Goal: Obtain resource: Obtain resource

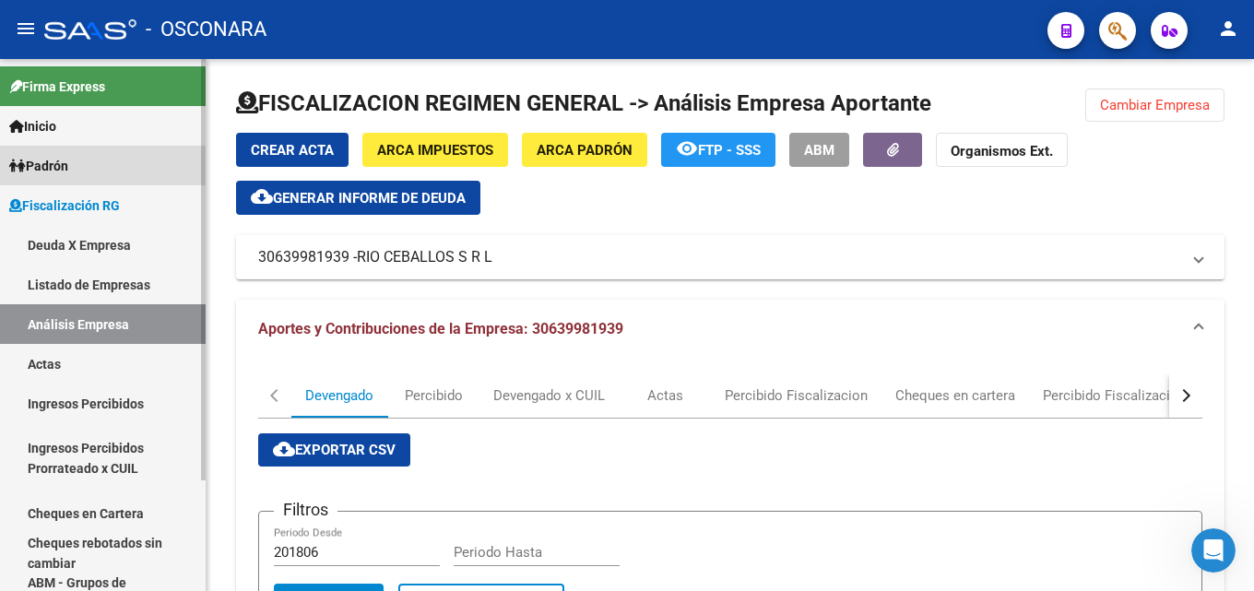
click at [46, 172] on span "Padrón" at bounding box center [38, 166] width 59 height 20
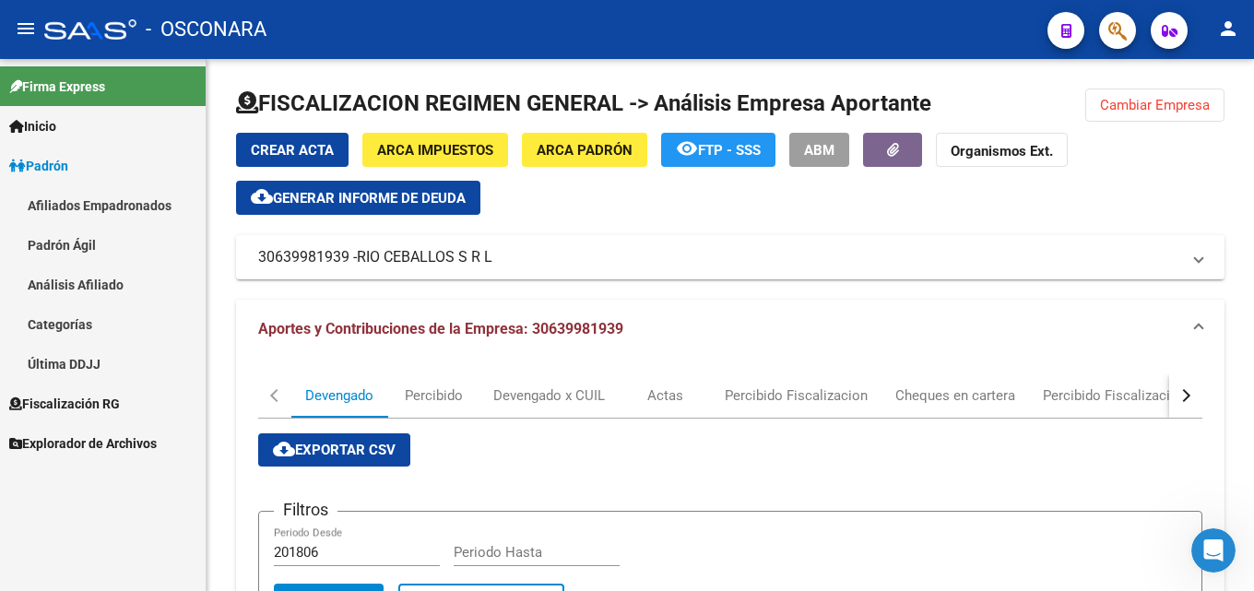
click at [77, 293] on link "Análisis Afiliado" at bounding box center [103, 285] width 206 height 40
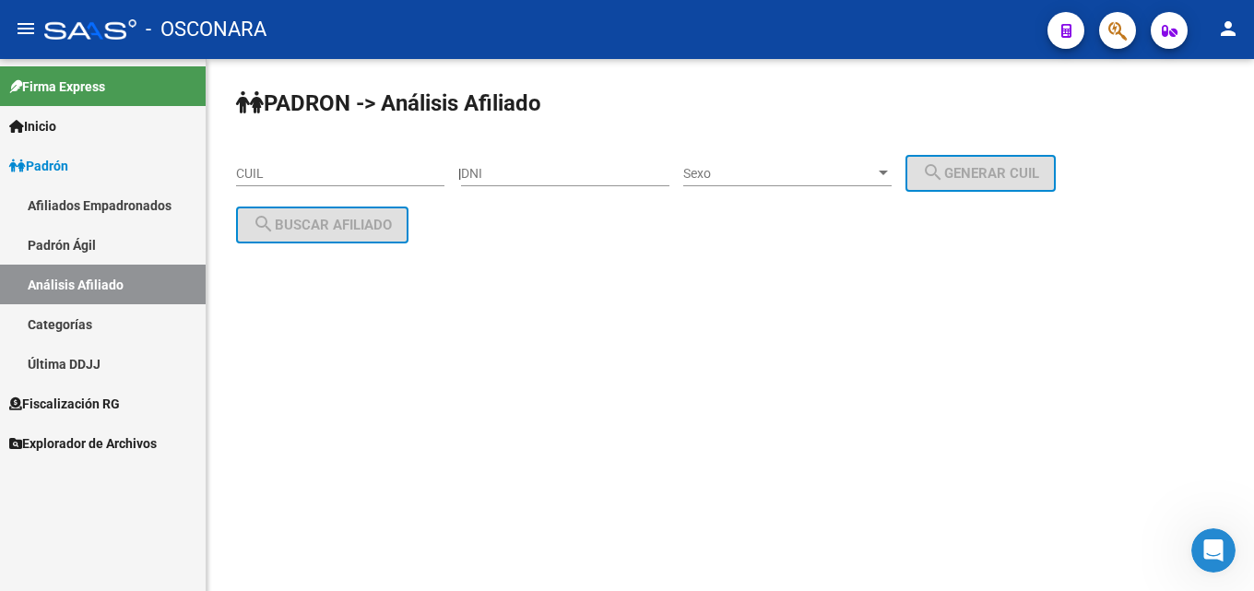
click at [343, 166] on input "CUIL" at bounding box center [340, 174] width 208 height 16
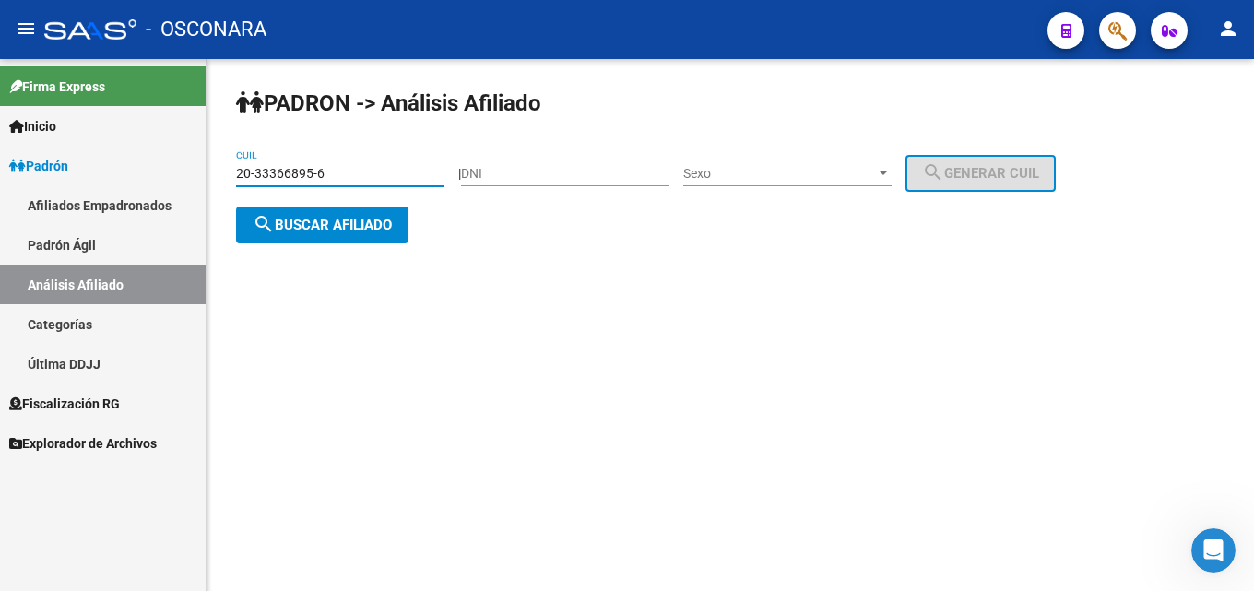
type input "20-33366895-6"
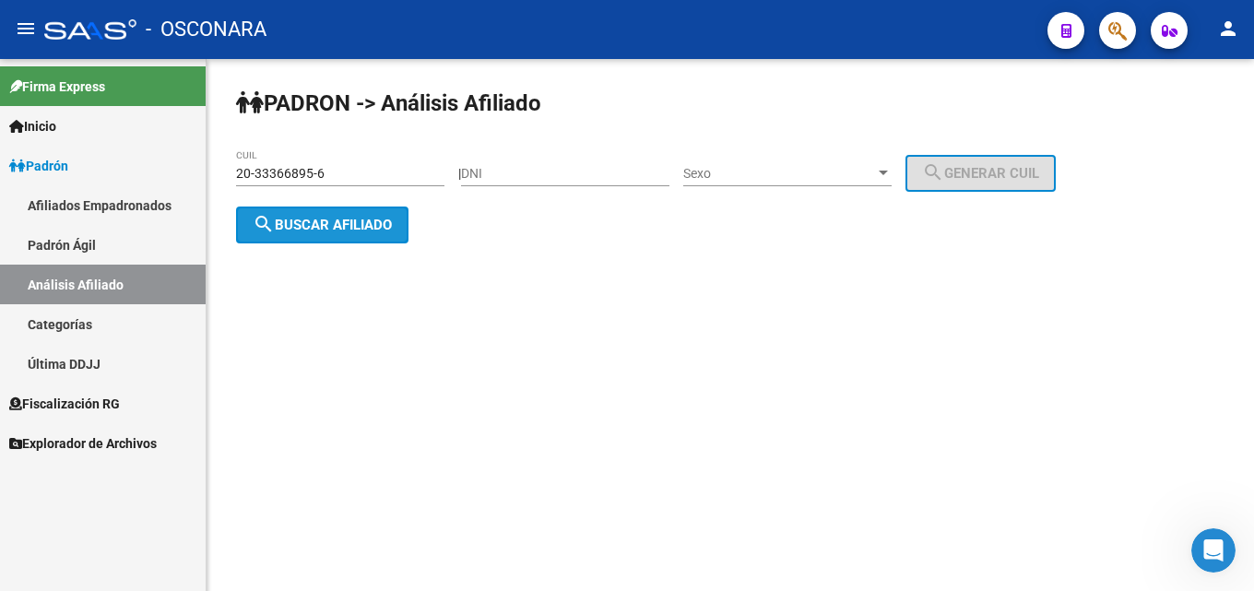
click at [254, 224] on mat-icon "search" at bounding box center [264, 224] width 22 height 22
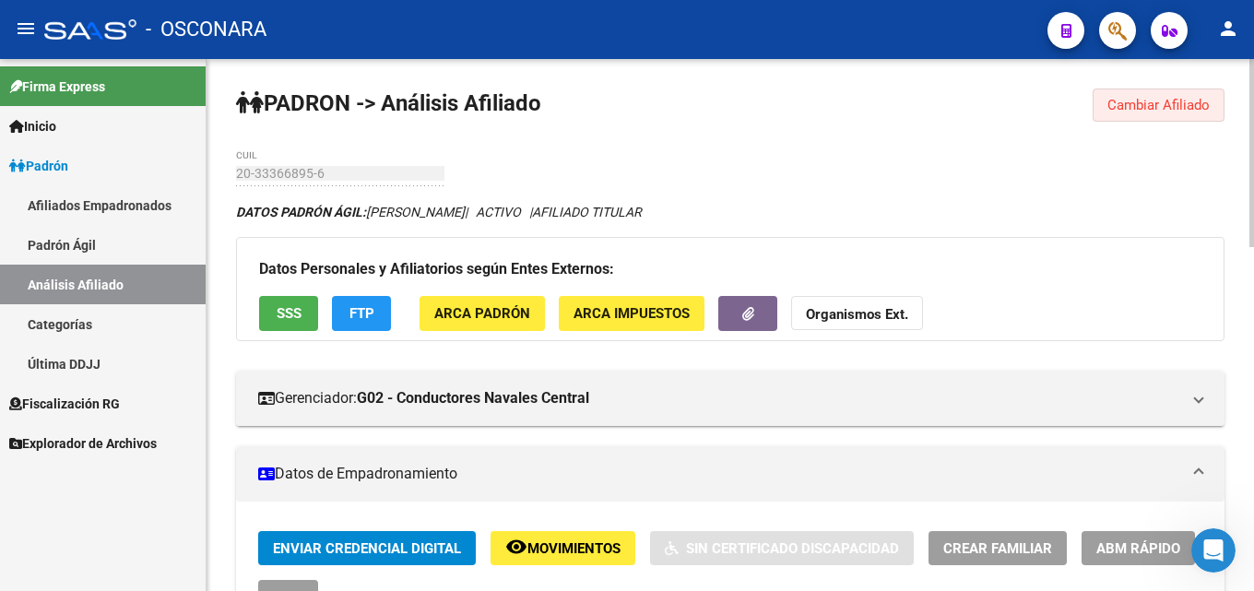
click at [1114, 107] on span "Cambiar Afiliado" at bounding box center [1158, 105] width 102 height 17
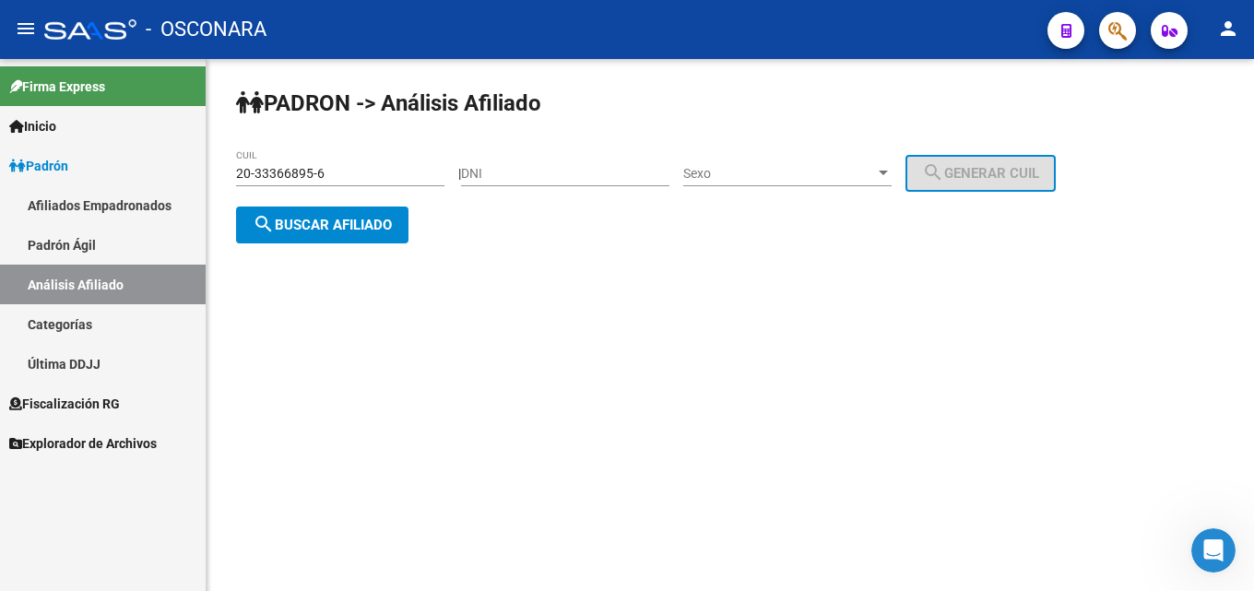
click at [84, 288] on link "Análisis Afiliado" at bounding box center [103, 285] width 206 height 40
click at [324, 207] on button "search Buscar afiliado" at bounding box center [322, 225] width 172 height 37
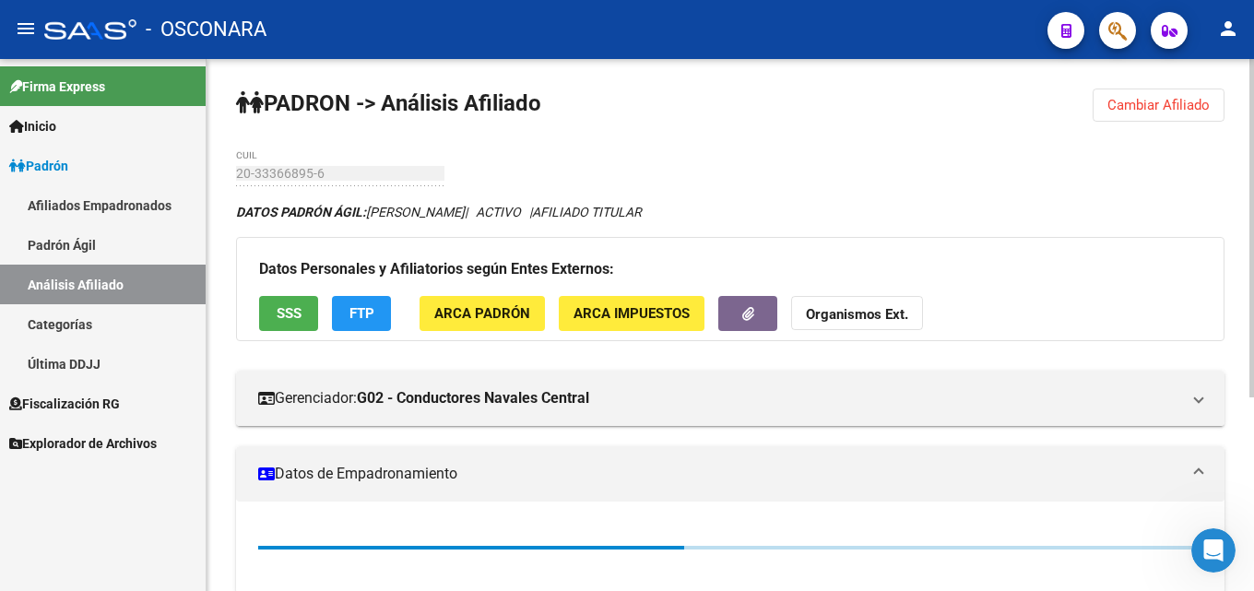
click at [57, 275] on link "Análisis Afiliado" at bounding box center [103, 285] width 206 height 40
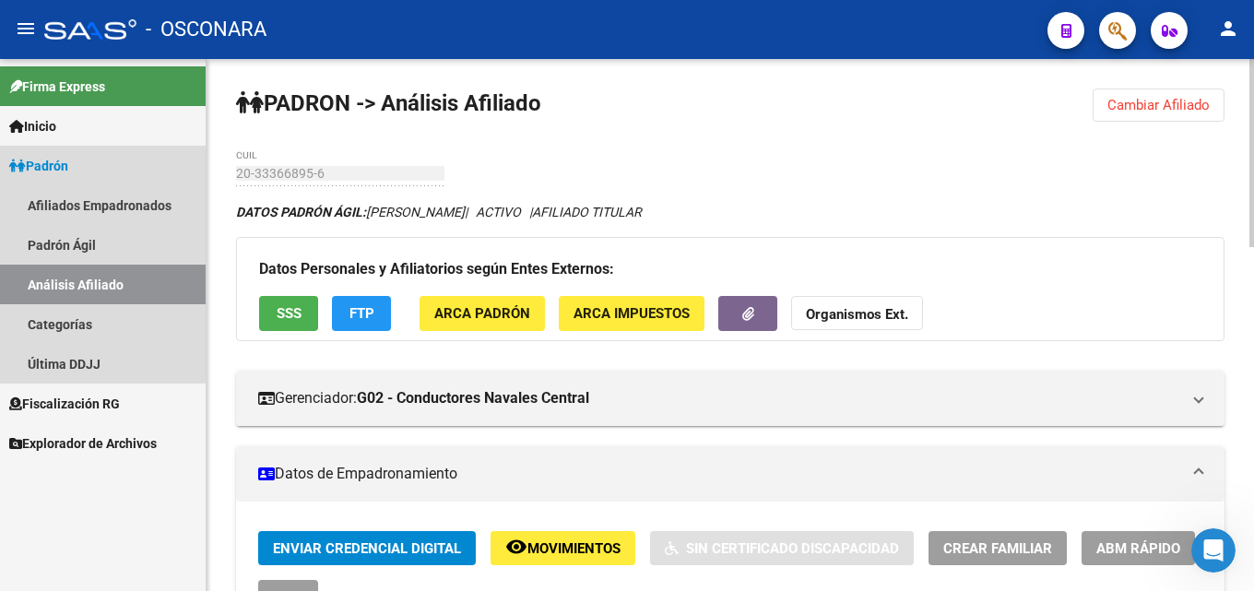
click at [29, 162] on span "Padrón" at bounding box center [38, 166] width 59 height 20
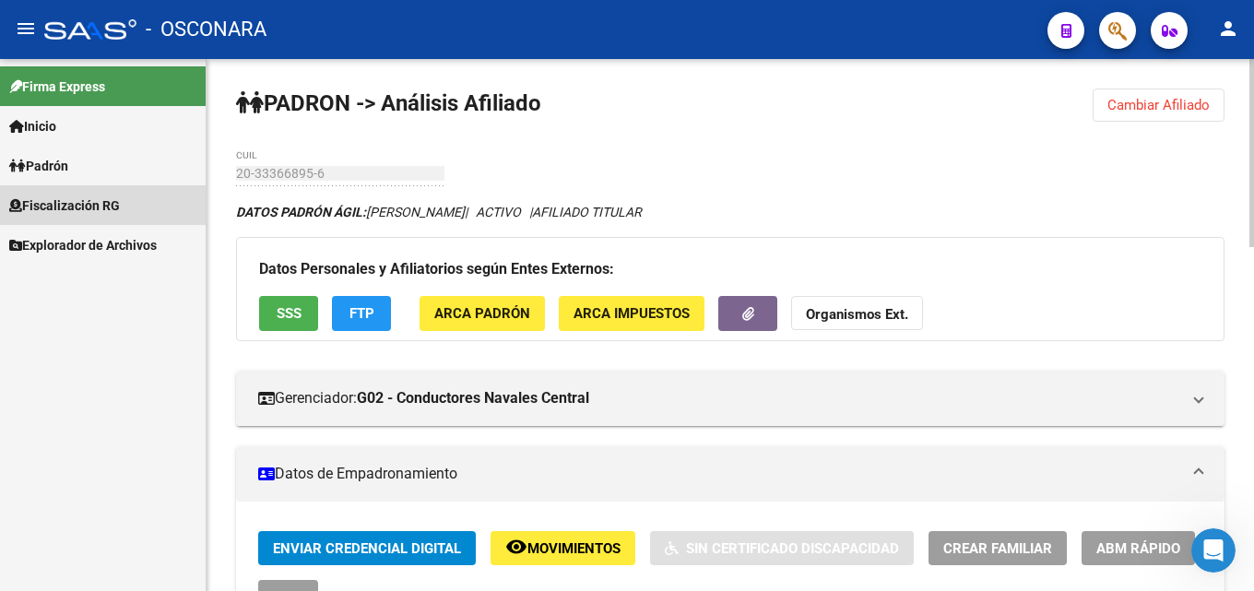
click at [65, 203] on span "Fiscalización RG" at bounding box center [64, 205] width 111 height 20
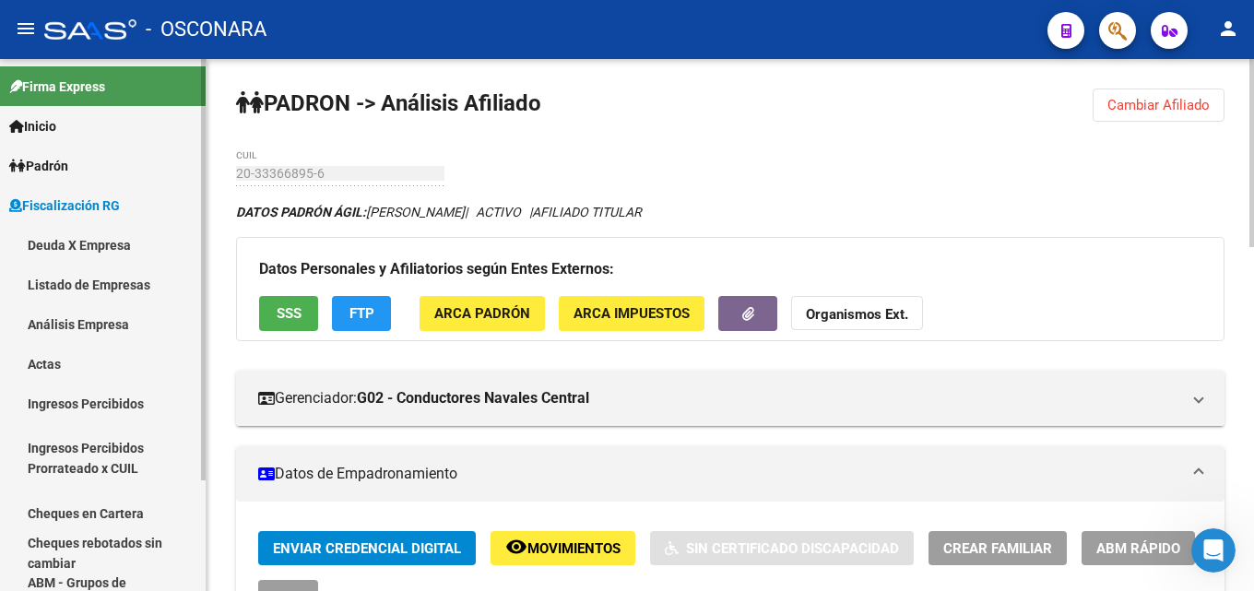
click at [63, 326] on link "Análisis Empresa" at bounding box center [103, 324] width 206 height 40
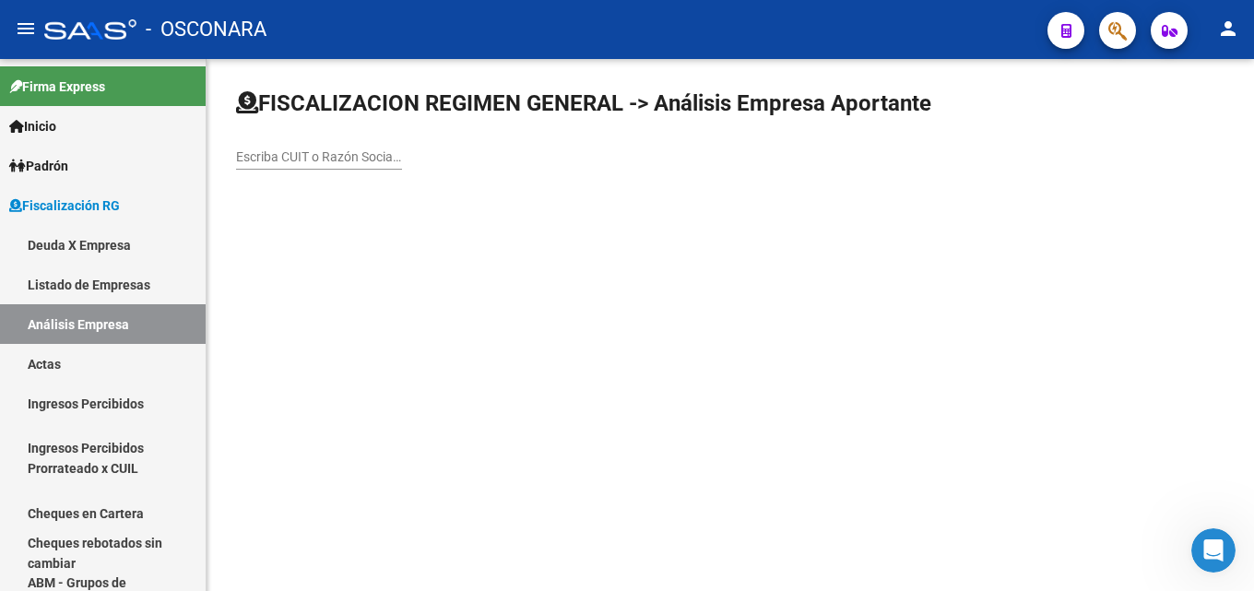
click at [302, 153] on input "Escriba CUIT o Razón Social para buscar" at bounding box center [319, 157] width 166 height 16
paste input "30-71458934-9"
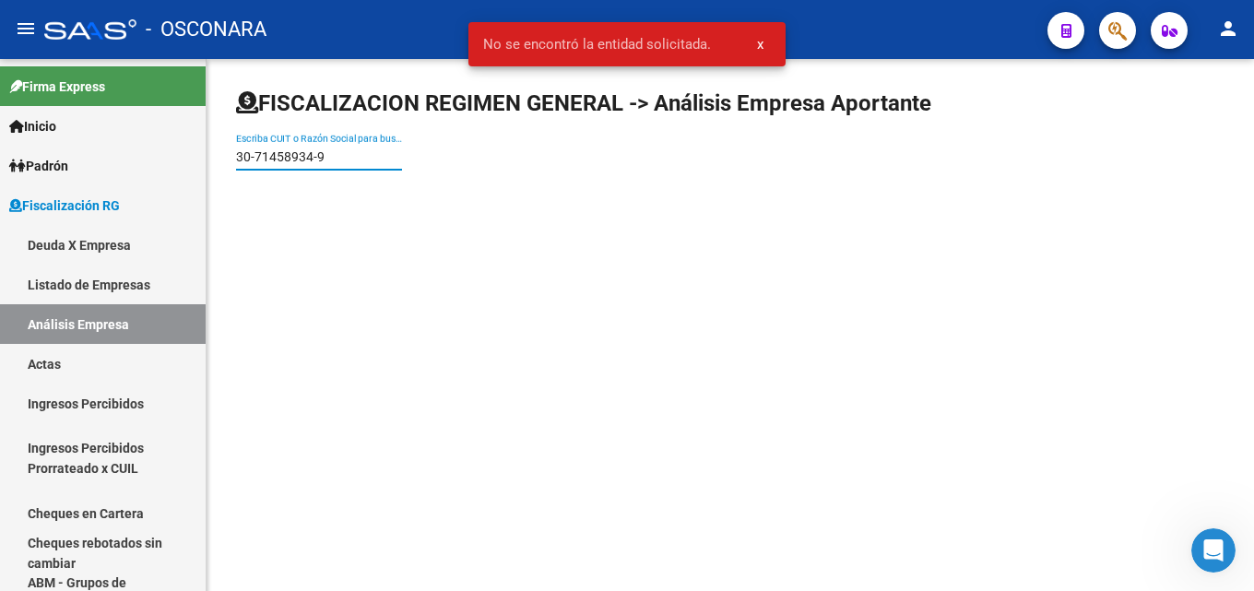
click at [314, 157] on input "30-71458934-9" at bounding box center [319, 157] width 166 height 16
type input "30714589349"
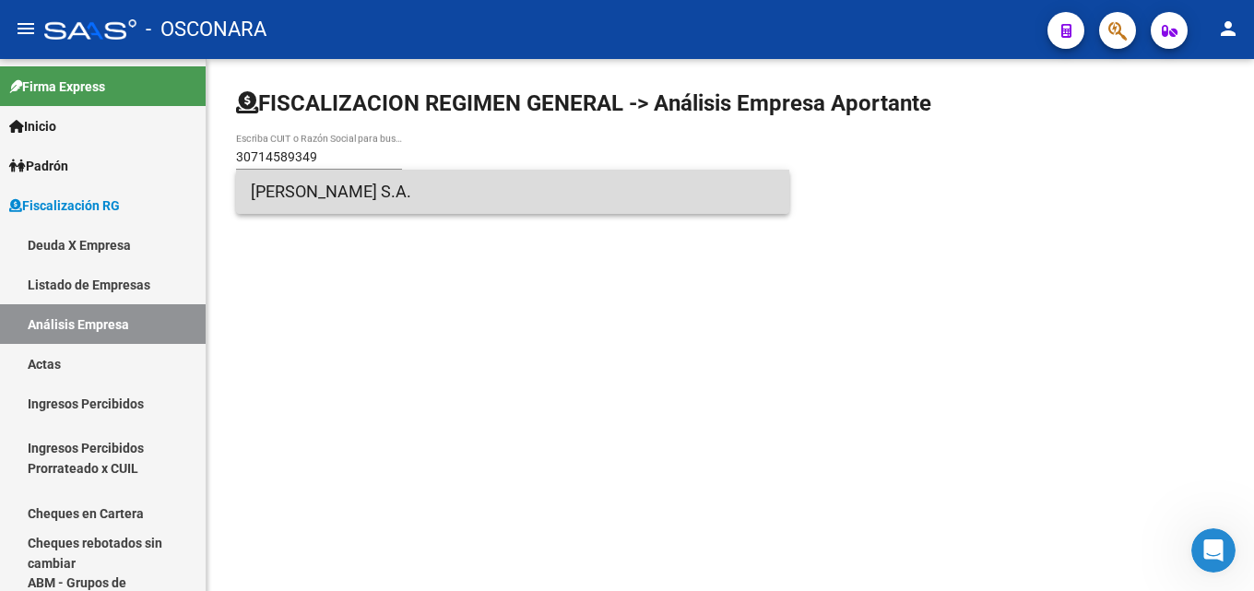
click at [270, 184] on span "[PERSON_NAME] S.A." at bounding box center [513, 192] width 524 height 44
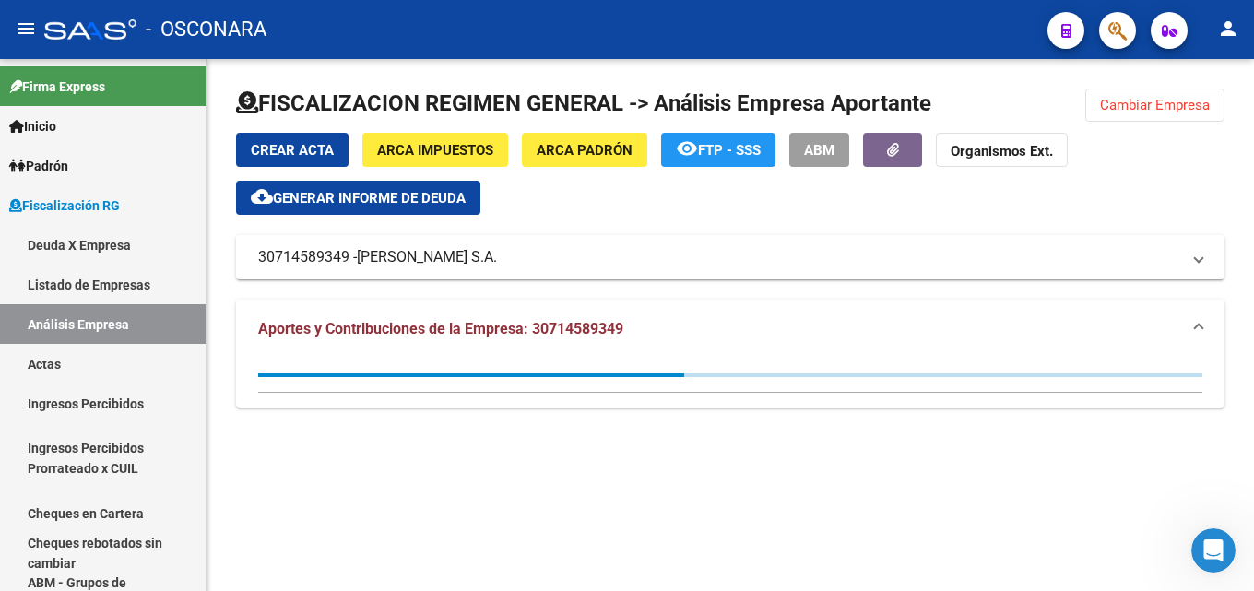
click at [264, 184] on button "cloud_download Generar informe de deuda" at bounding box center [358, 198] width 244 height 34
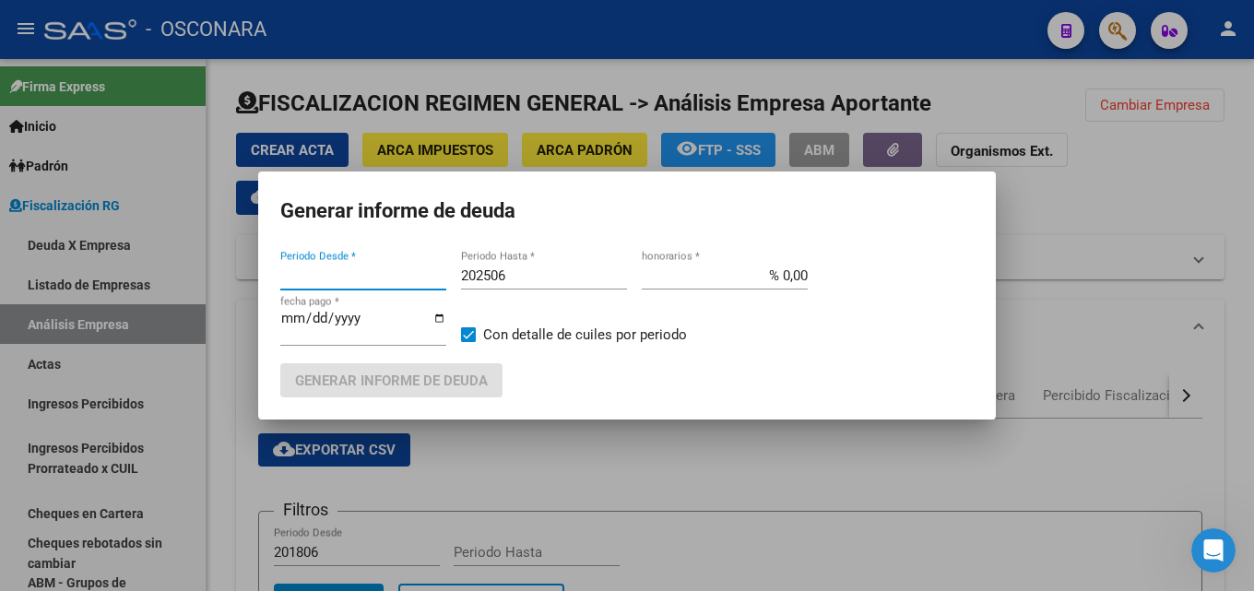
type input "202501"
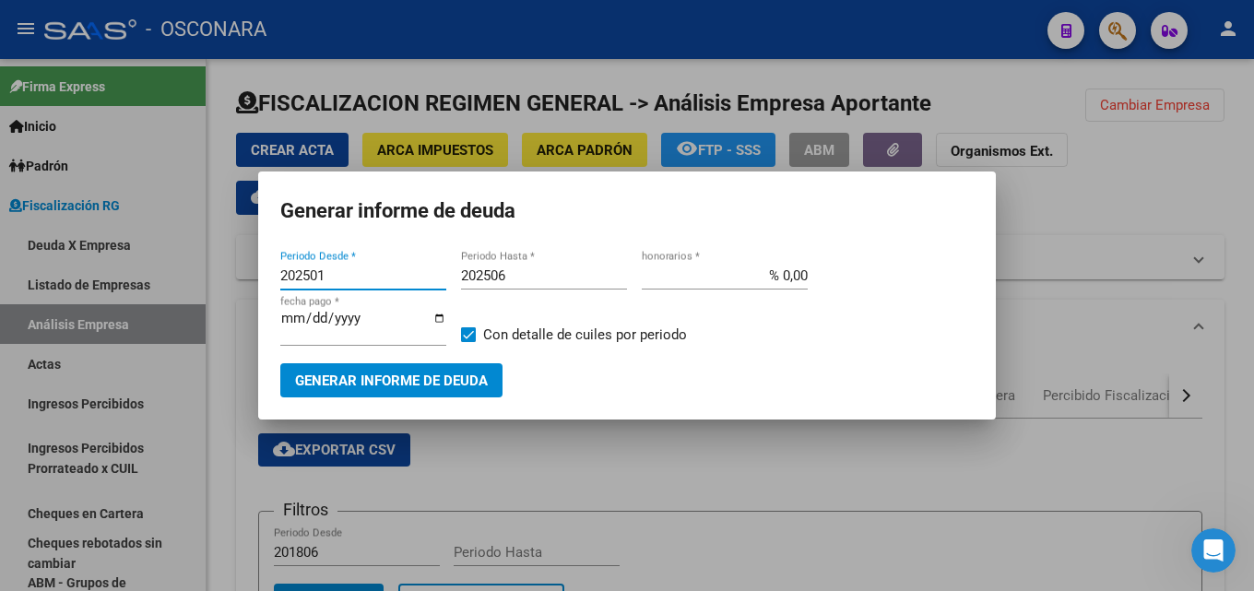
click at [589, 278] on input "202506" at bounding box center [544, 275] width 166 height 17
type input "202507"
type input "% 15,00"
drag, startPoint x: 326, startPoint y: 280, endPoint x: 0, endPoint y: 276, distance: 326.5
click at [17, 289] on div "Generar informe de deuda 202501 Periodo Desde * 202507 Periodo Hasta * % 15,00 …" at bounding box center [627, 295] width 1254 height 591
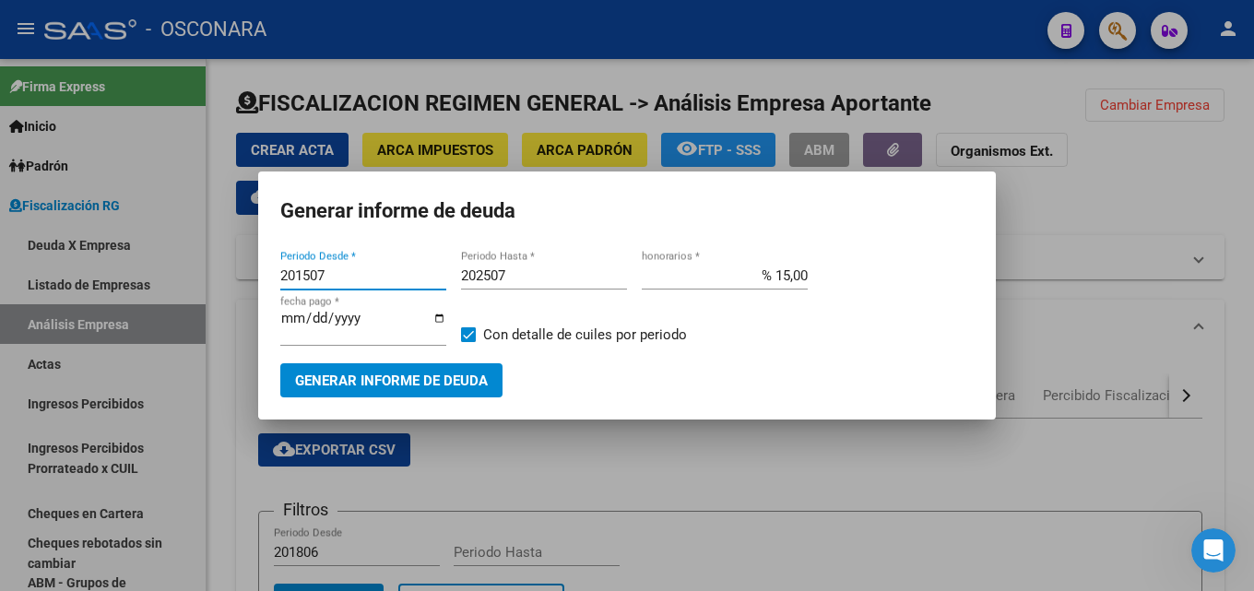
type input "201507"
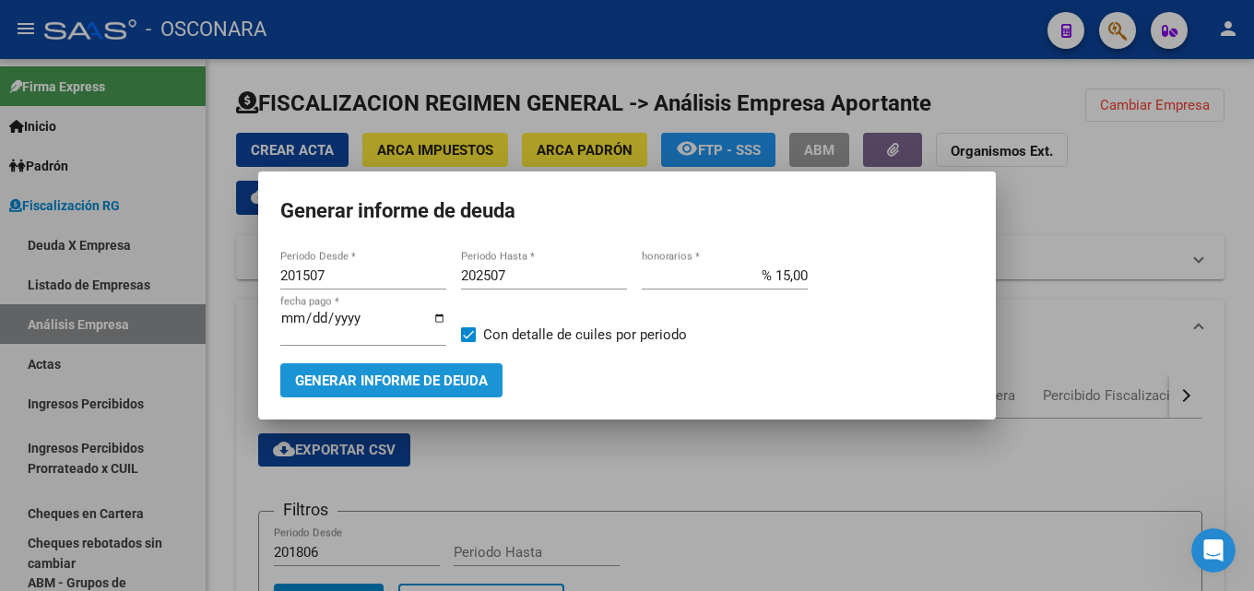
click at [329, 369] on button "Generar informe de deuda" at bounding box center [391, 380] width 222 height 34
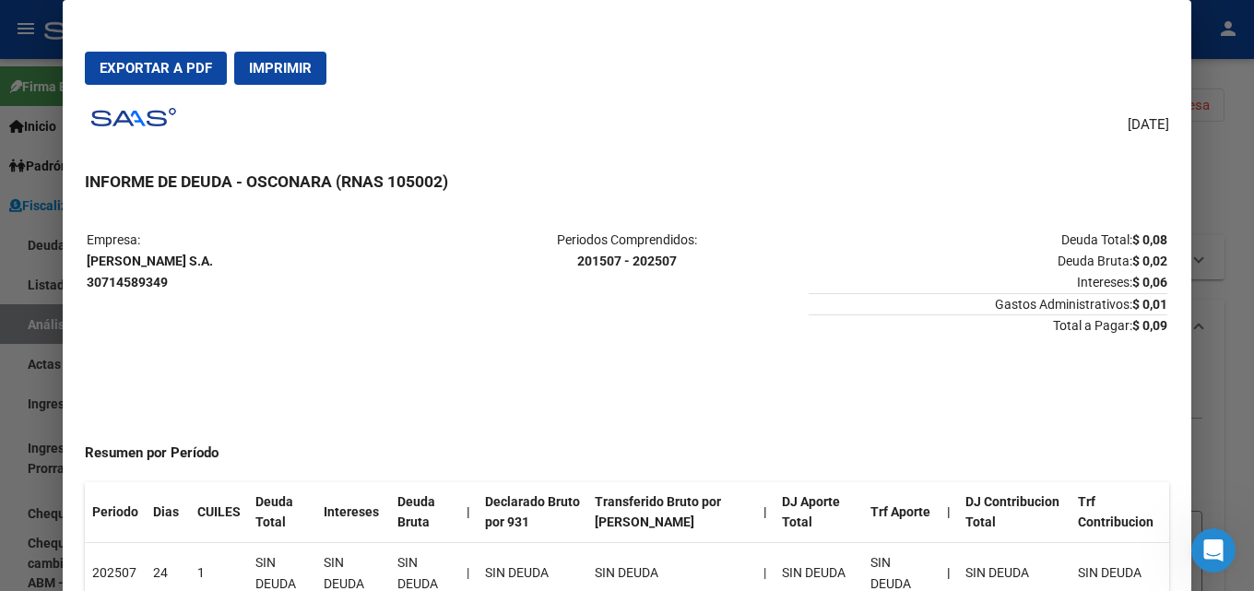
drag, startPoint x: 216, startPoint y: 278, endPoint x: 87, endPoint y: 280, distance: 129.1
click at [87, 280] on p "Empresa: [PERSON_NAME] S.A. 30714589349" at bounding box center [266, 261] width 359 height 63
copy strong "30714589349"
drag, startPoint x: 272, startPoint y: 266, endPoint x: 87, endPoint y: 258, distance: 185.5
click at [87, 258] on p "Empresa: [PERSON_NAME] S.A. 30714589349" at bounding box center [266, 261] width 359 height 63
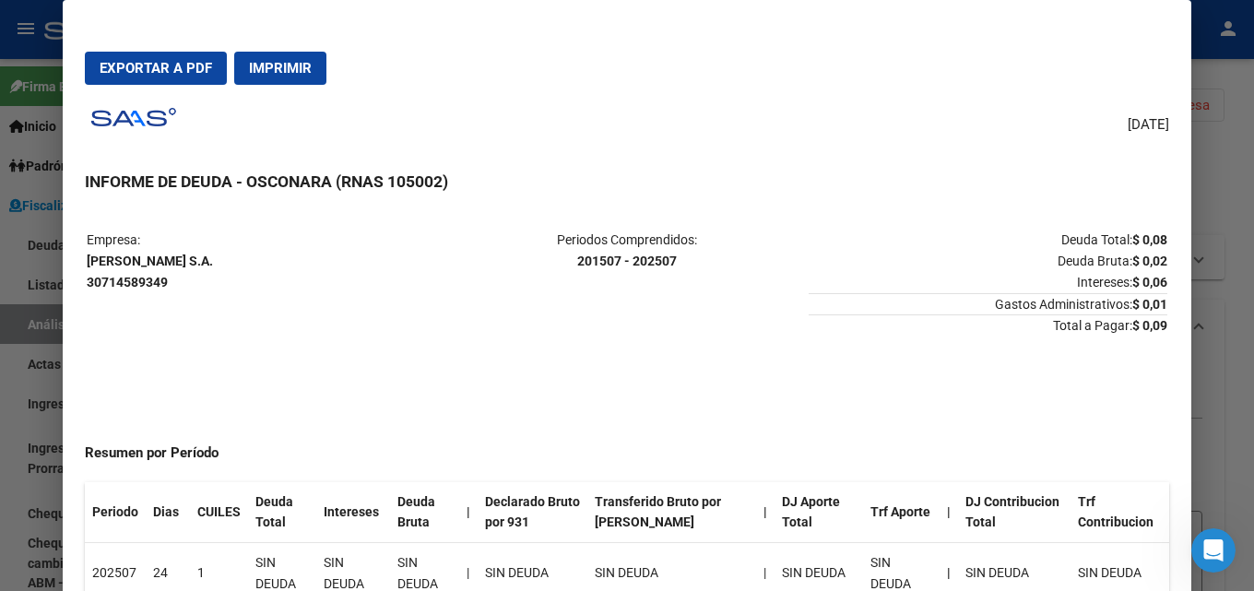
copy strong "[PERSON_NAME] S.A."
click at [1226, 30] on div at bounding box center [627, 295] width 1254 height 591
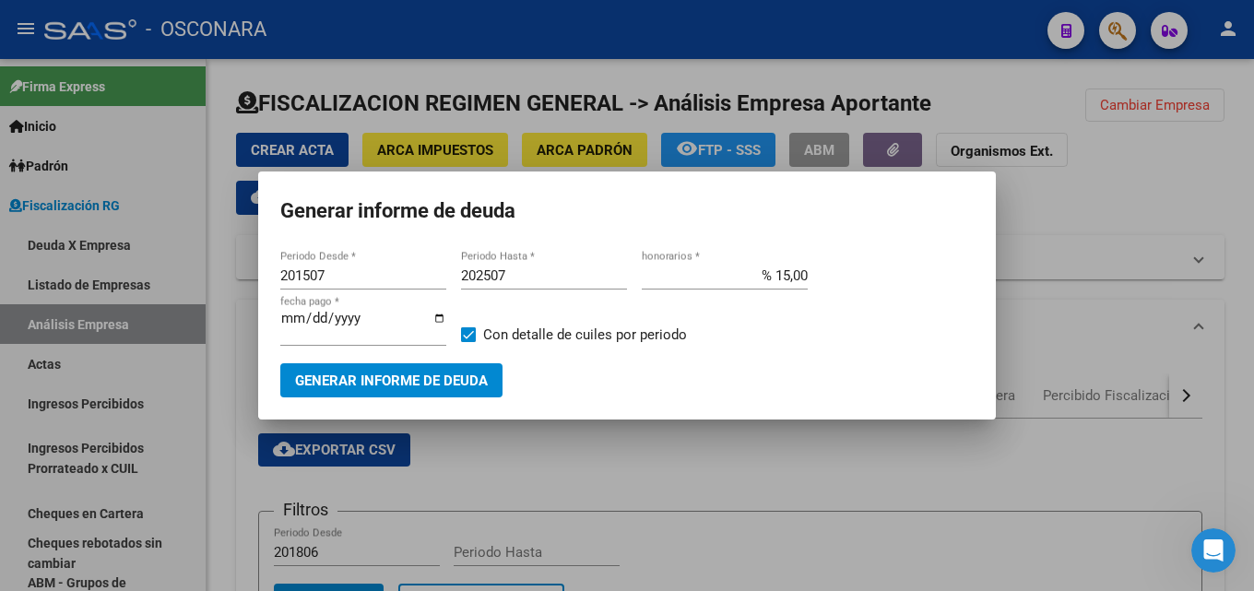
click at [1226, 30] on div at bounding box center [627, 295] width 1254 height 591
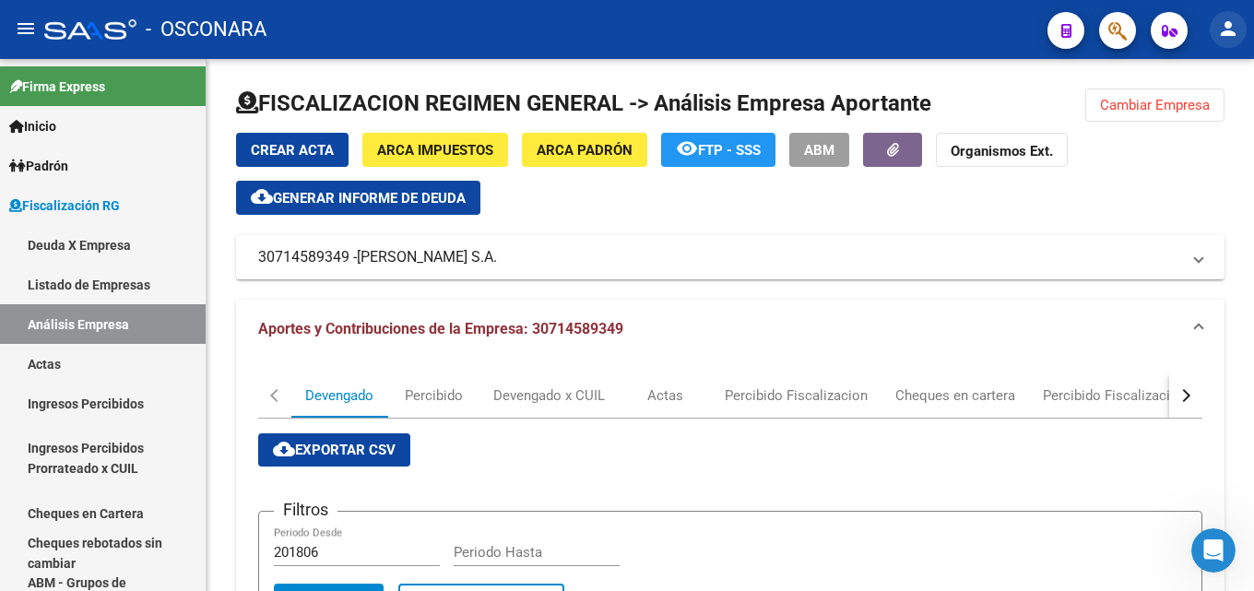
click at [1226, 30] on mat-icon "person" at bounding box center [1228, 29] width 22 height 22
click at [1226, 30] on div at bounding box center [627, 295] width 1254 height 591
click at [1176, 97] on span "Cambiar Empresa" at bounding box center [1155, 105] width 110 height 17
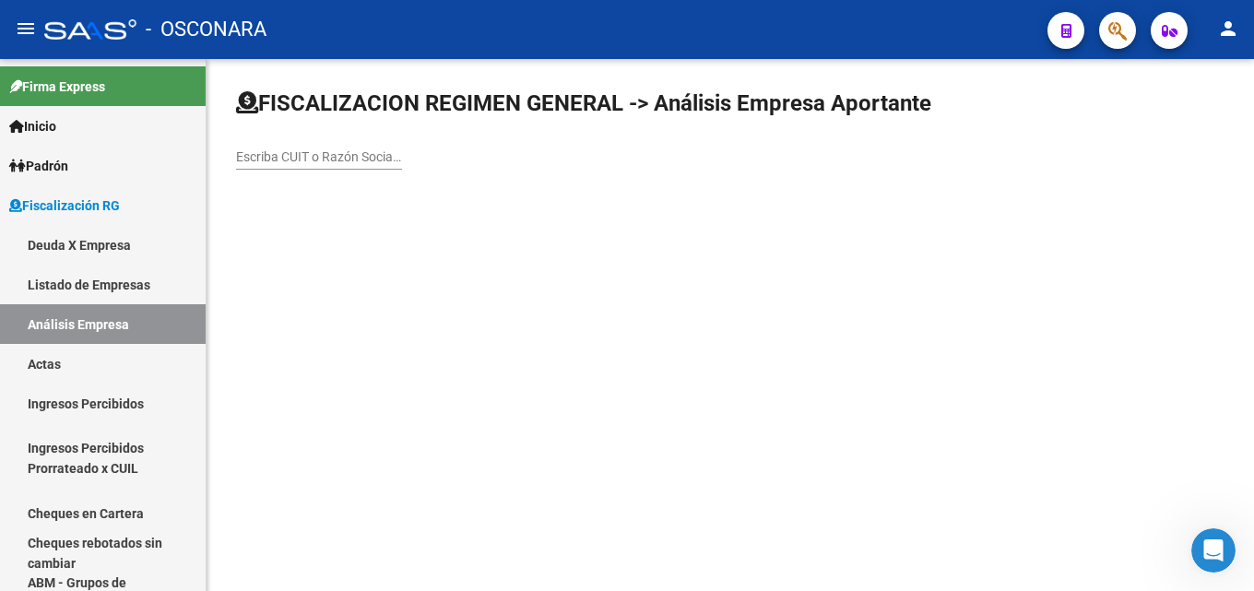
click at [336, 154] on input "Escriba CUIT o Razón Social para buscar" at bounding box center [319, 157] width 166 height 16
paste input "[PERSON_NAME]"
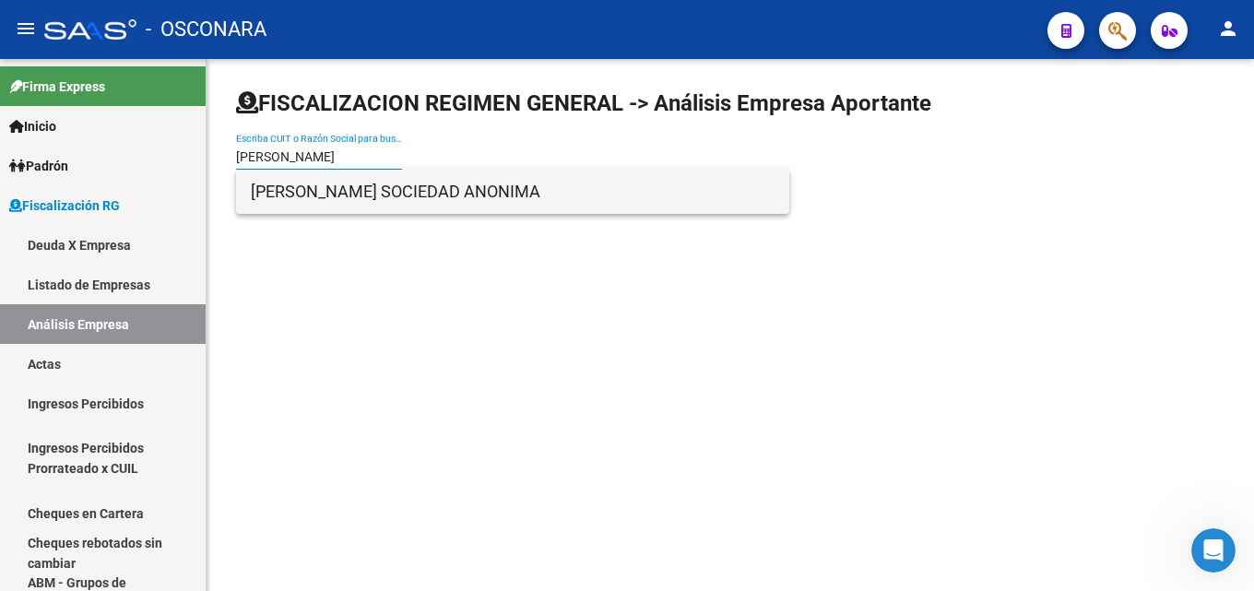
type input "[PERSON_NAME]"
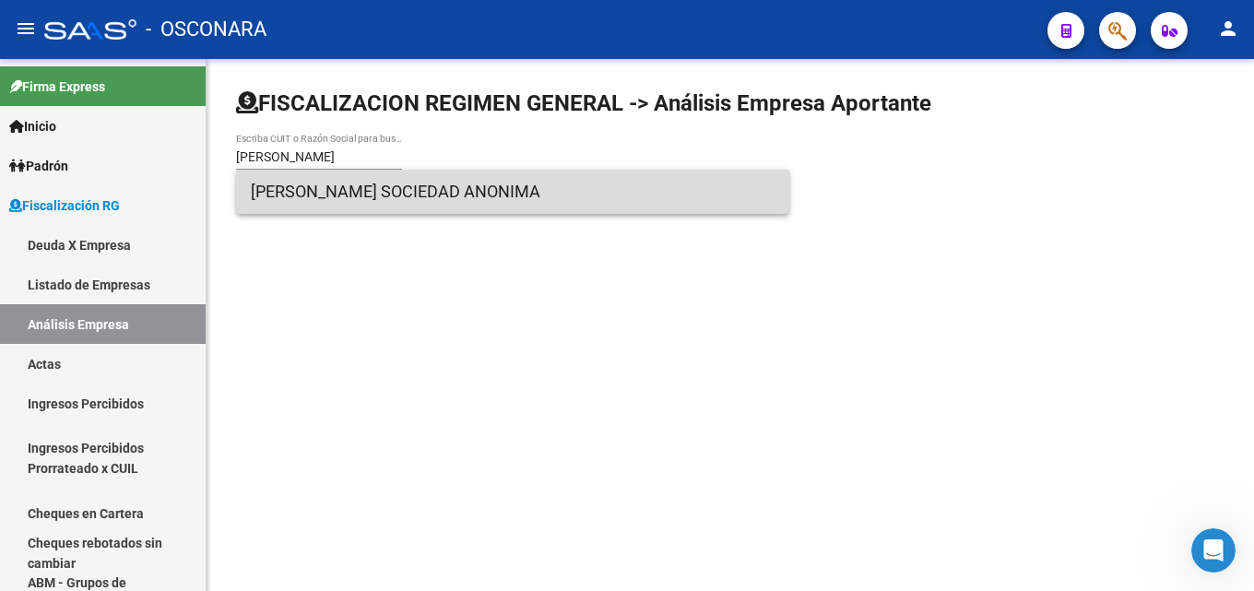
click at [339, 187] on span "[PERSON_NAME] SOCIEDAD ANONIMA" at bounding box center [513, 192] width 524 height 44
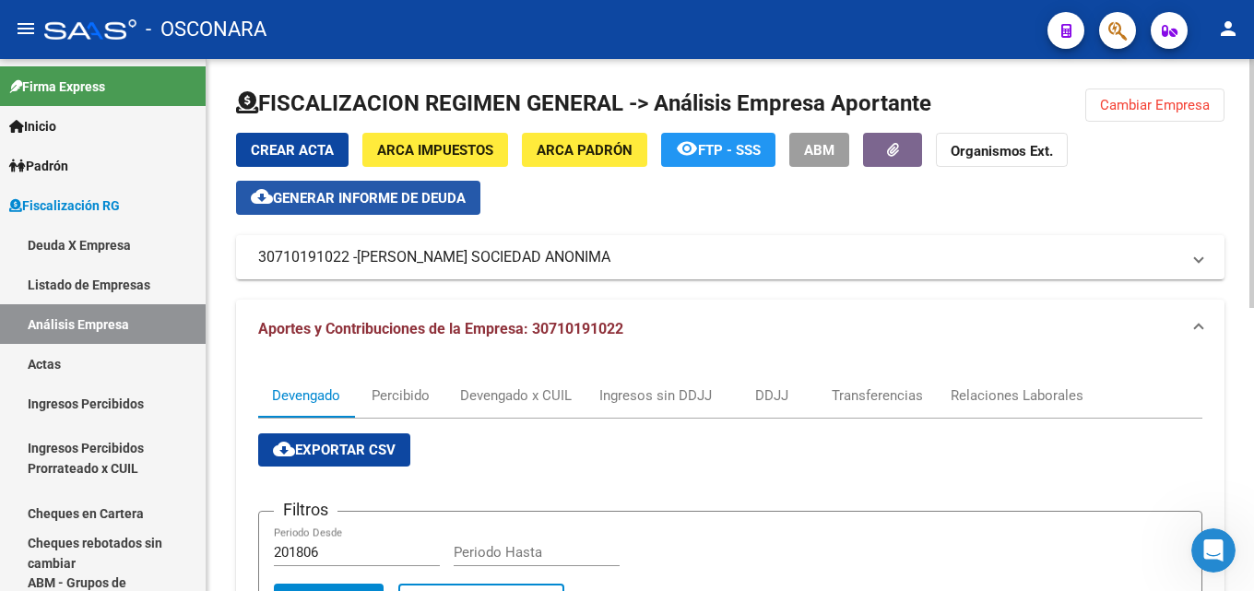
click at [364, 195] on span "Generar informe de deuda" at bounding box center [369, 198] width 193 height 17
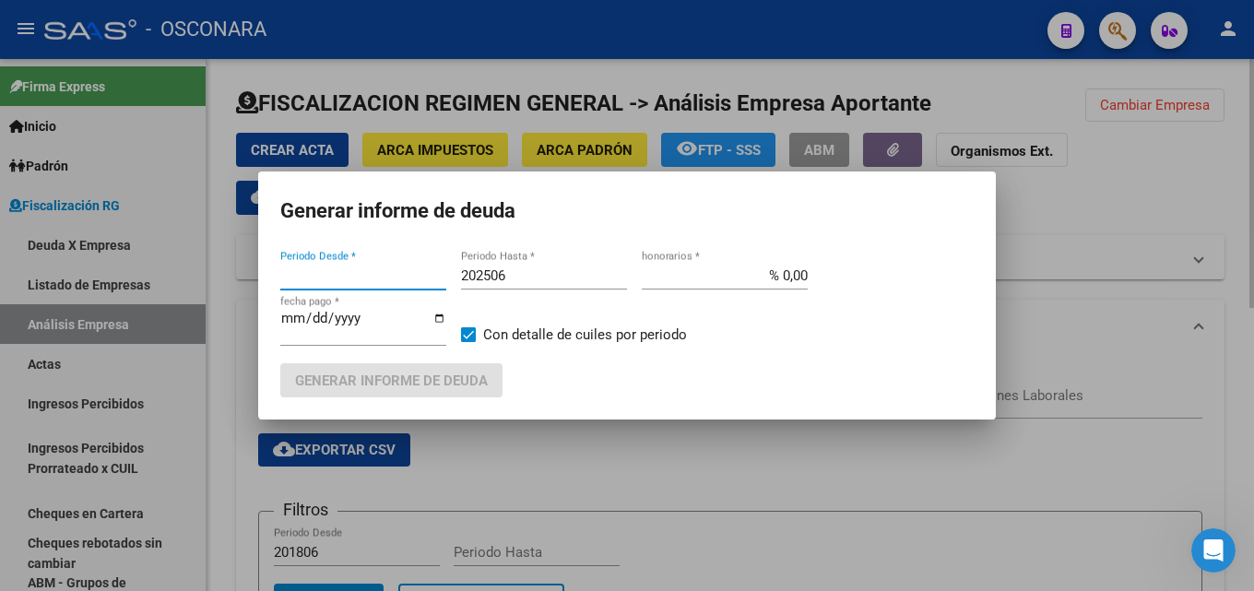
type input "201806"
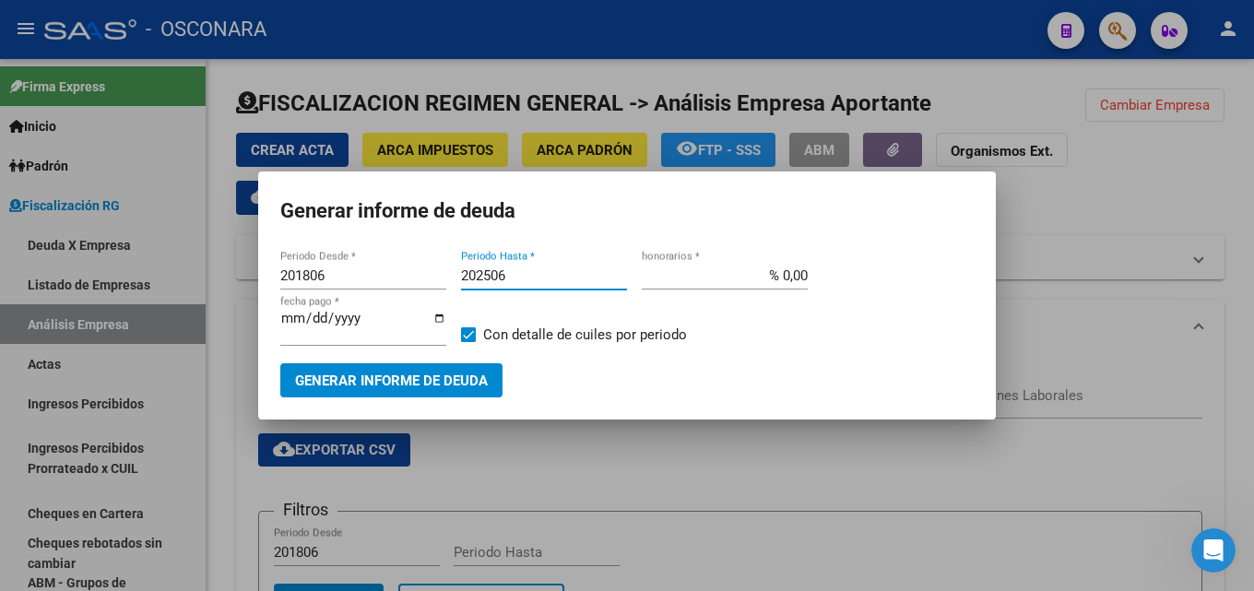
click at [538, 273] on input "202506" at bounding box center [544, 275] width 166 height 17
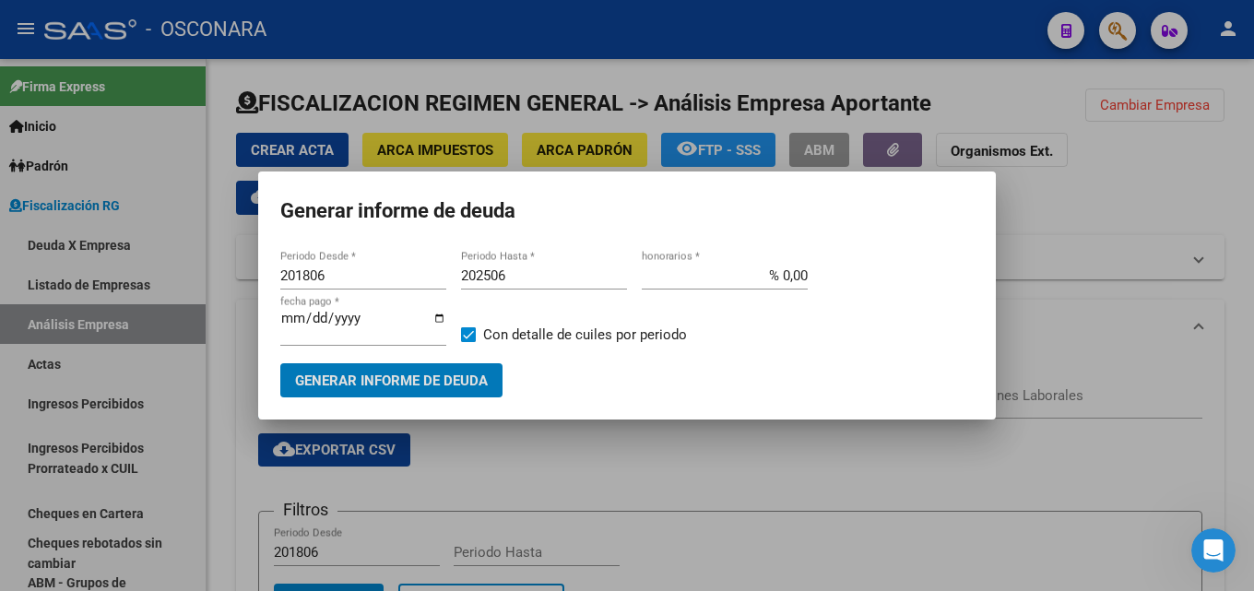
click at [540, 272] on input "202506" at bounding box center [544, 275] width 166 height 17
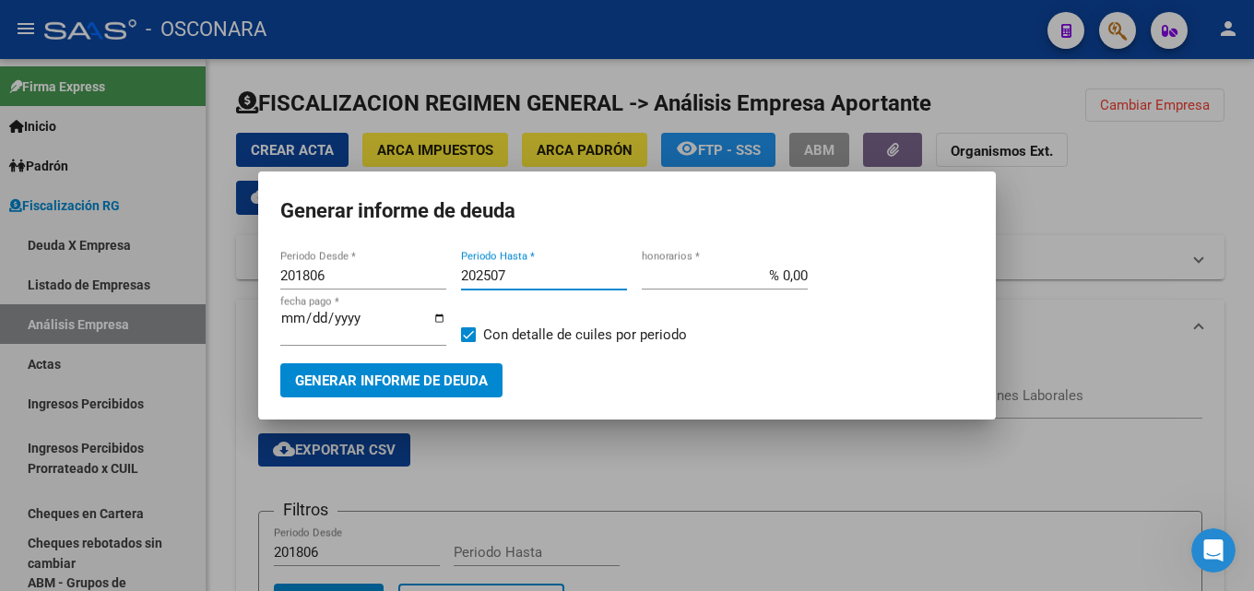
type input "202507"
drag, startPoint x: 361, startPoint y: 269, endPoint x: 261, endPoint y: 266, distance: 99.6
click at [261, 266] on mat-dialog-content "201806 Periodo Desde * 202507 Periodo Hasta * % 0,00 honorarios * [DATE] fecha …" at bounding box center [627, 322] width 738 height 150
type input "201507"
click at [335, 375] on span "Generar informe de deuda" at bounding box center [391, 381] width 193 height 17
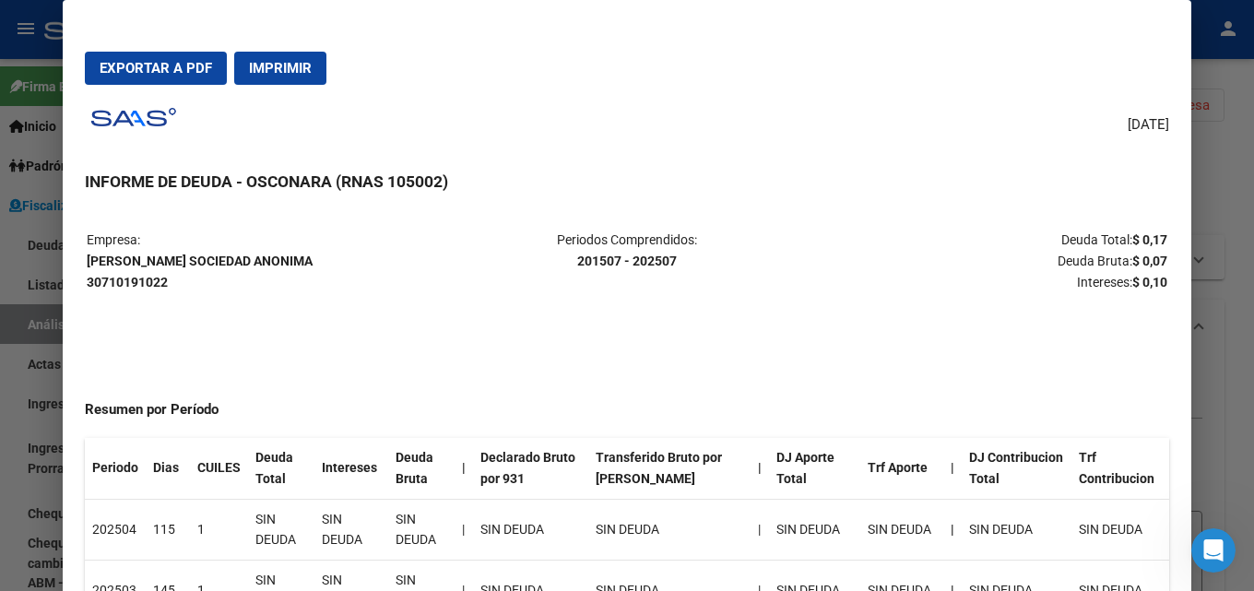
drag, startPoint x: 87, startPoint y: 256, endPoint x: 290, endPoint y: 255, distance: 202.9
click at [290, 255] on p "Empresa: [PERSON_NAME] SOCIEDAD ANONIMA 30710191022" at bounding box center [266, 261] width 359 height 63
copy strong "[PERSON_NAME] SOCIEDAD ANONIMA"
click at [136, 283] on strong "[PERSON_NAME] SOCIEDAD ANONIMA 30710191022" at bounding box center [200, 272] width 226 height 36
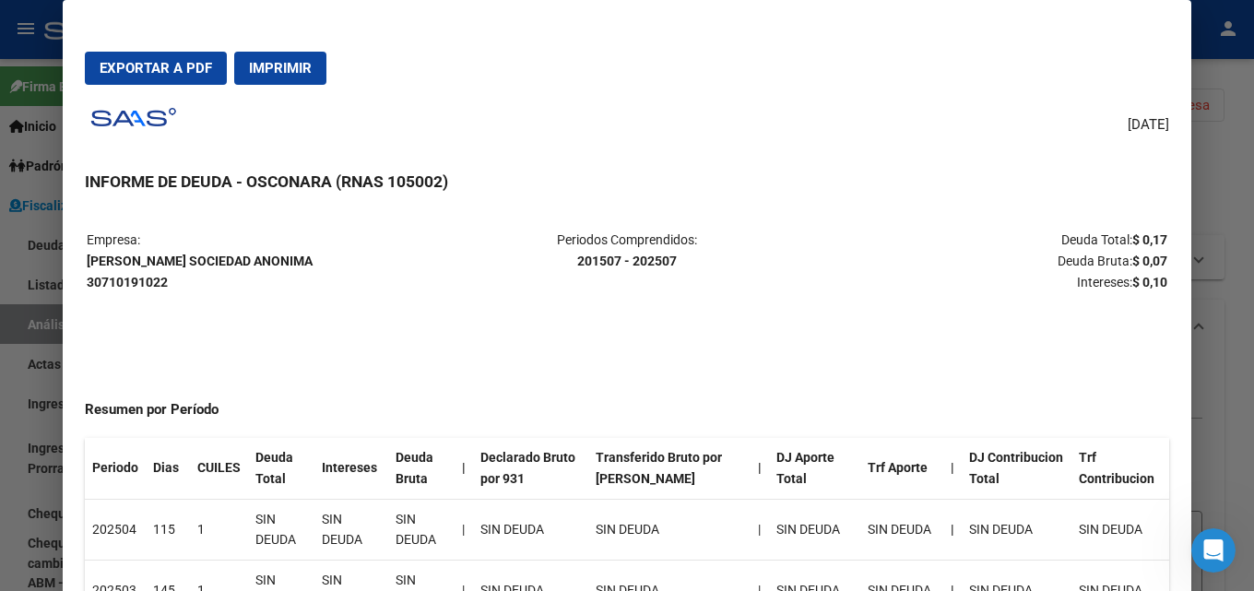
copy strong "30710191022"
click at [1159, 219] on mat-dialog-content "Empresa: [PERSON_NAME] SOCIEDAD ANONIMA 30710191022 Periodos Comprendidos: 2015…" at bounding box center [627, 422] width 1129 height 426
click at [1253, 133] on div at bounding box center [627, 295] width 1254 height 591
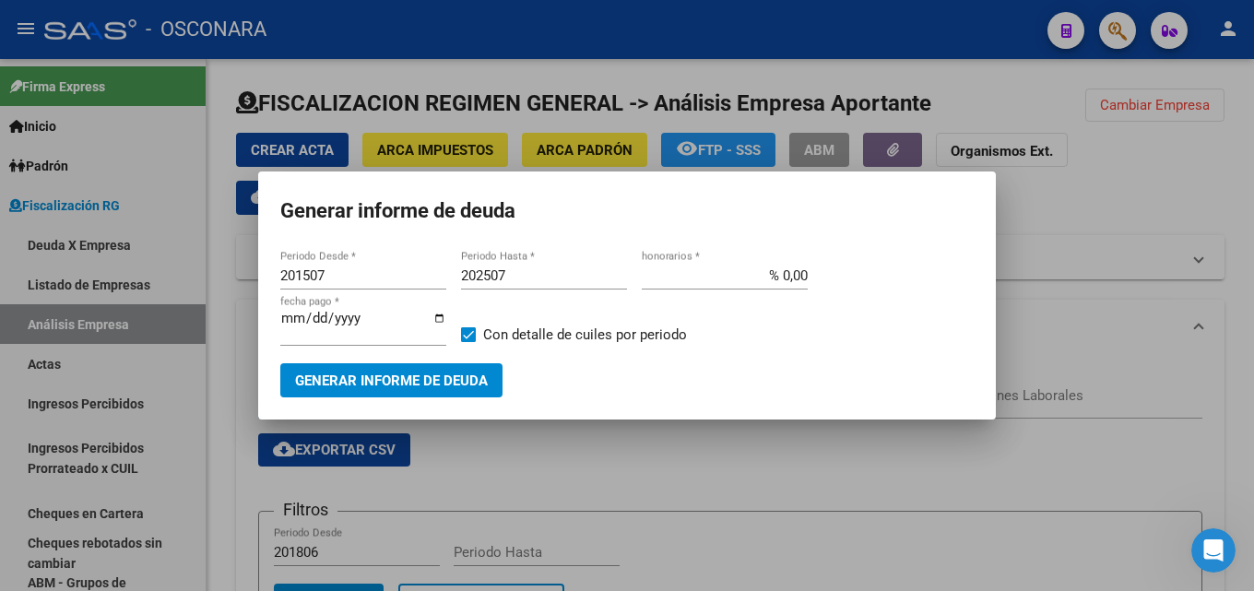
click at [1191, 135] on div at bounding box center [627, 295] width 1254 height 591
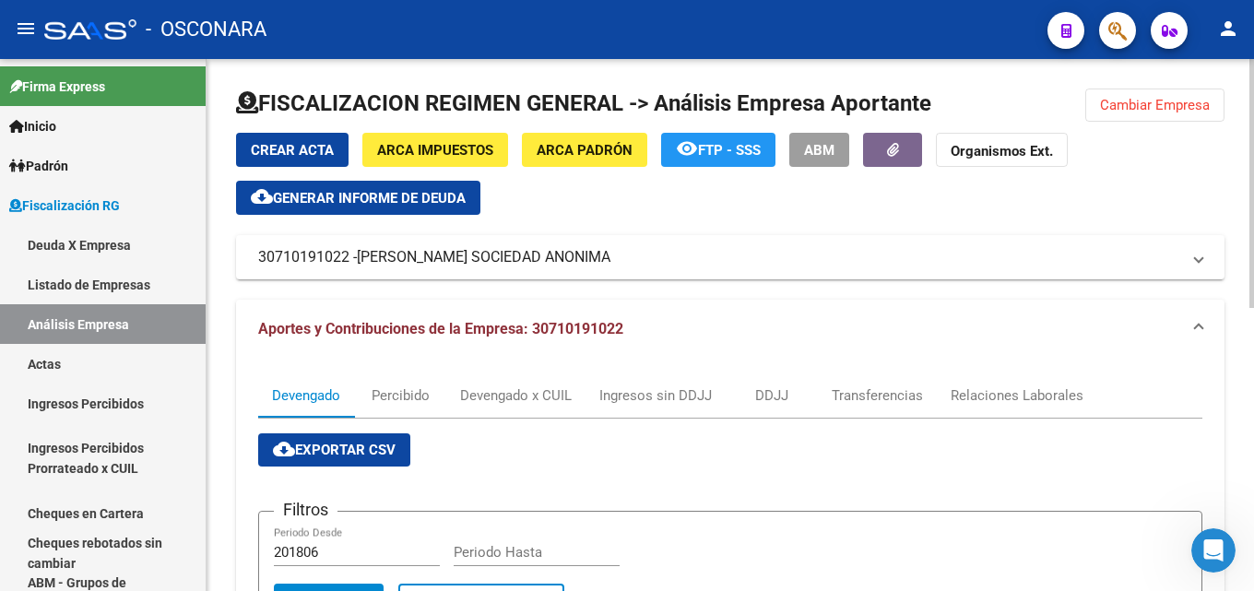
click at [1174, 116] on button "Cambiar Empresa" at bounding box center [1154, 105] width 139 height 33
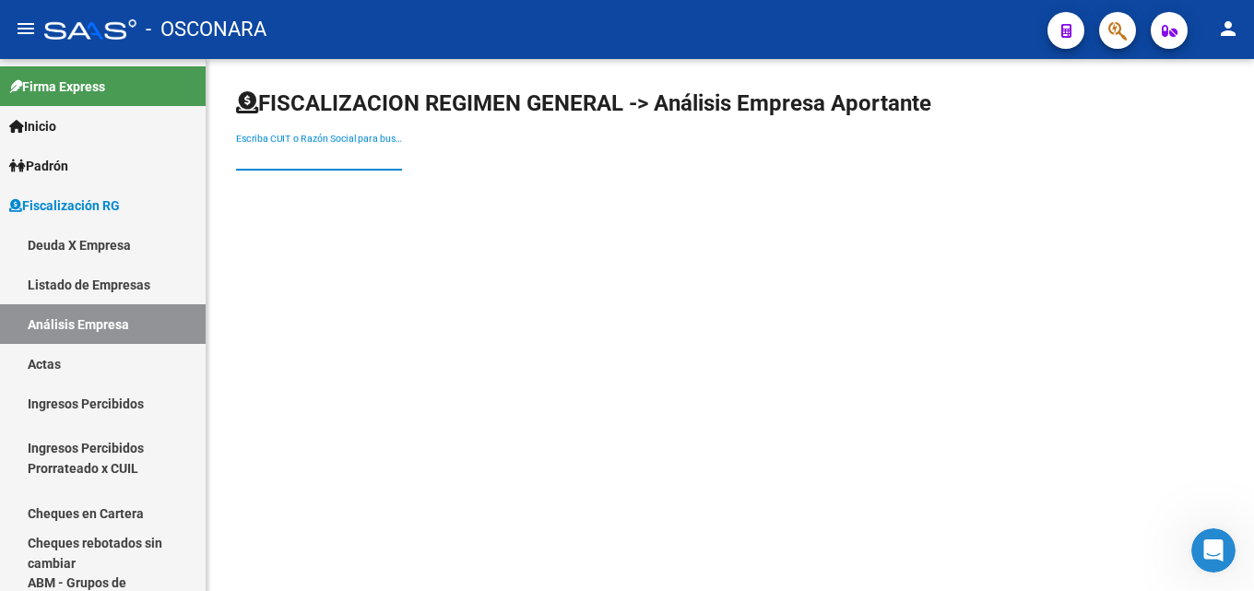
paste input "Makro"
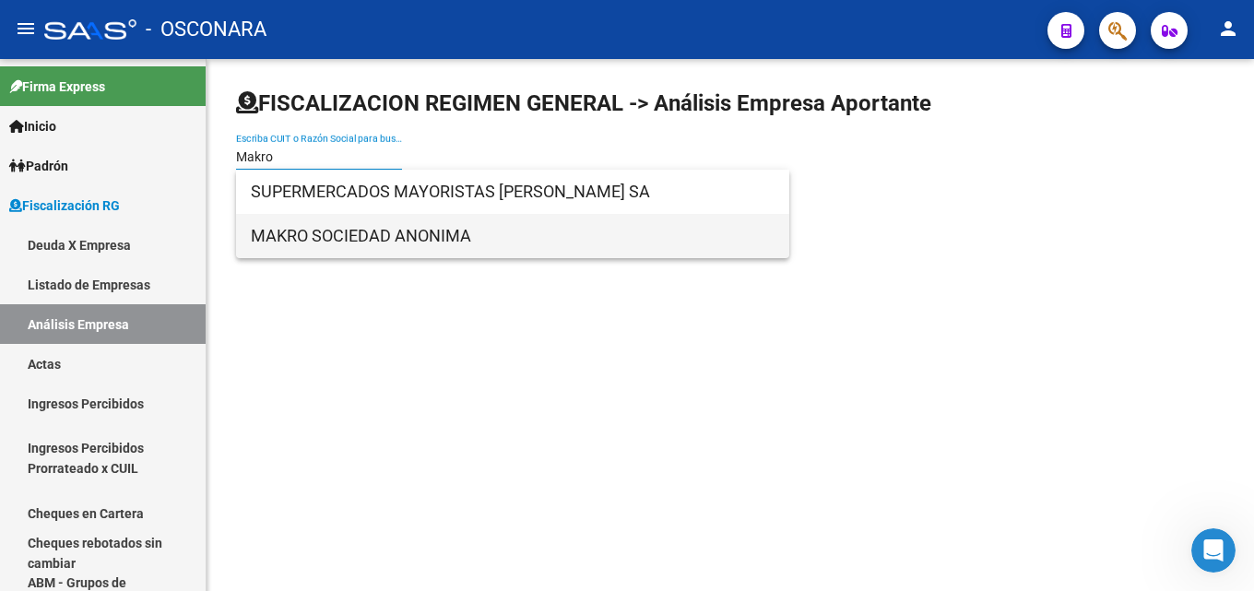
type input "Makro"
click at [340, 234] on span "MAKRO SOCIEDAD ANONIMA" at bounding box center [513, 236] width 524 height 44
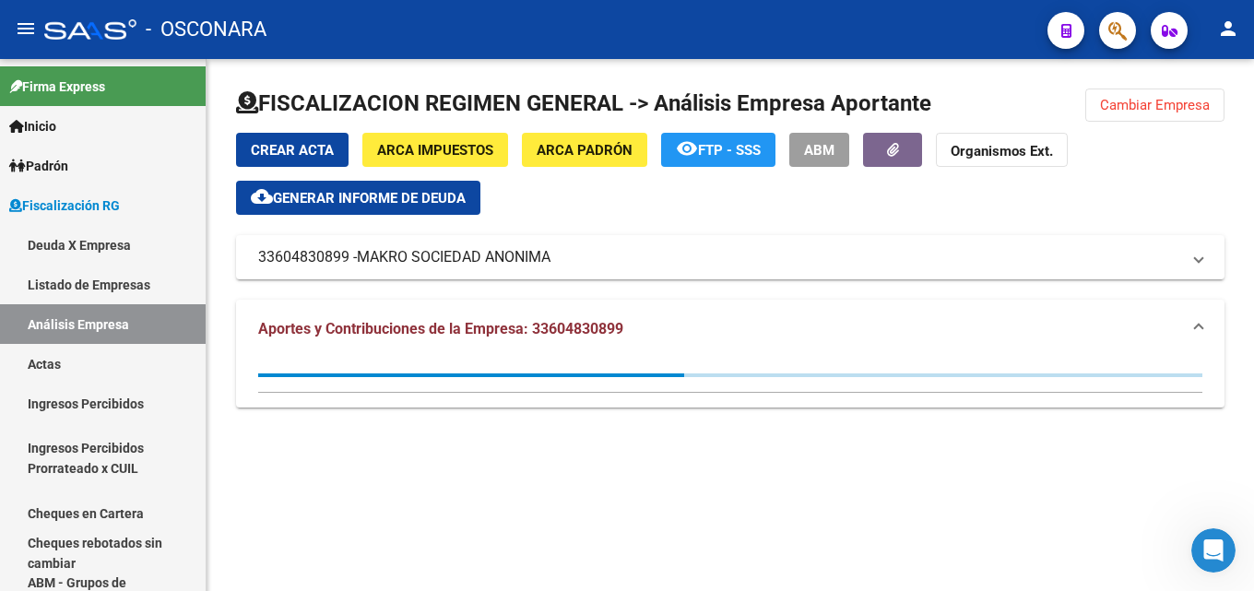
click at [341, 216] on div "Crear Acta ARCA Impuestos ARCA Padrón remove_red_eye FTP - SSS ABM Organismos E…" at bounding box center [730, 206] width 989 height 147
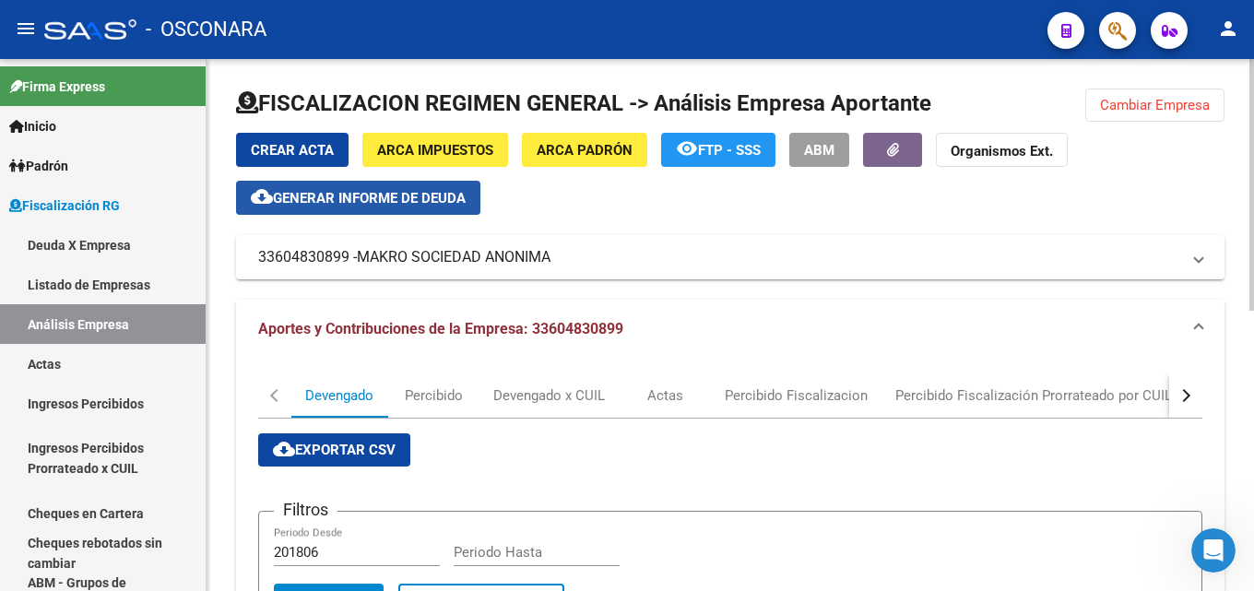
click at [341, 206] on span "Generar informe de deuda" at bounding box center [369, 198] width 193 height 17
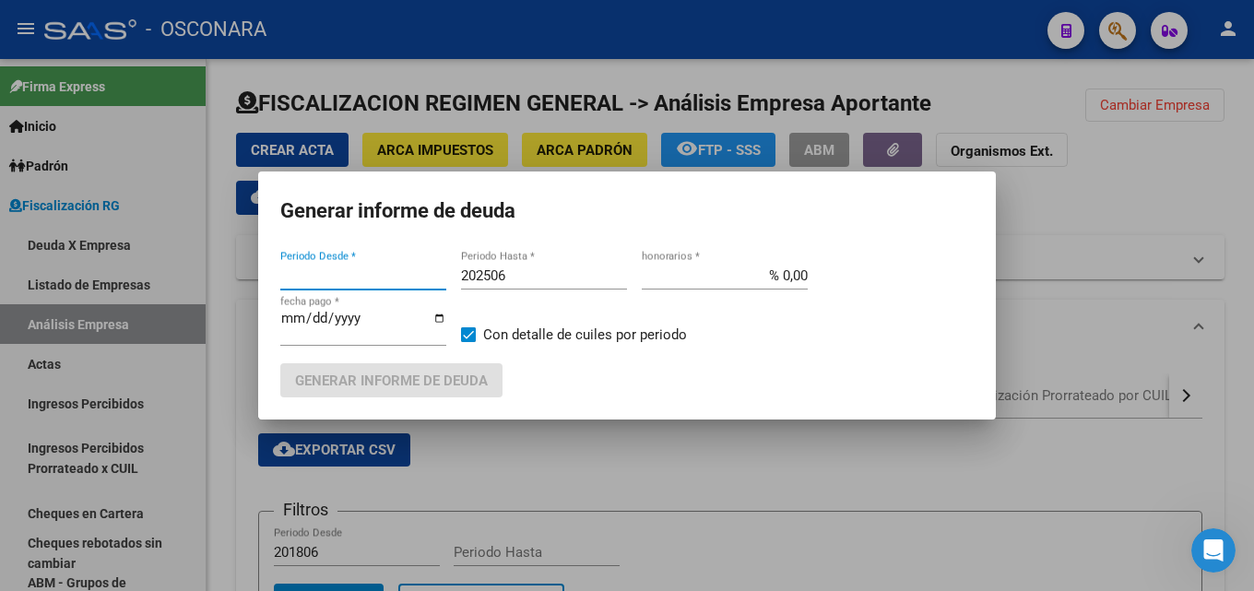
type input "201905"
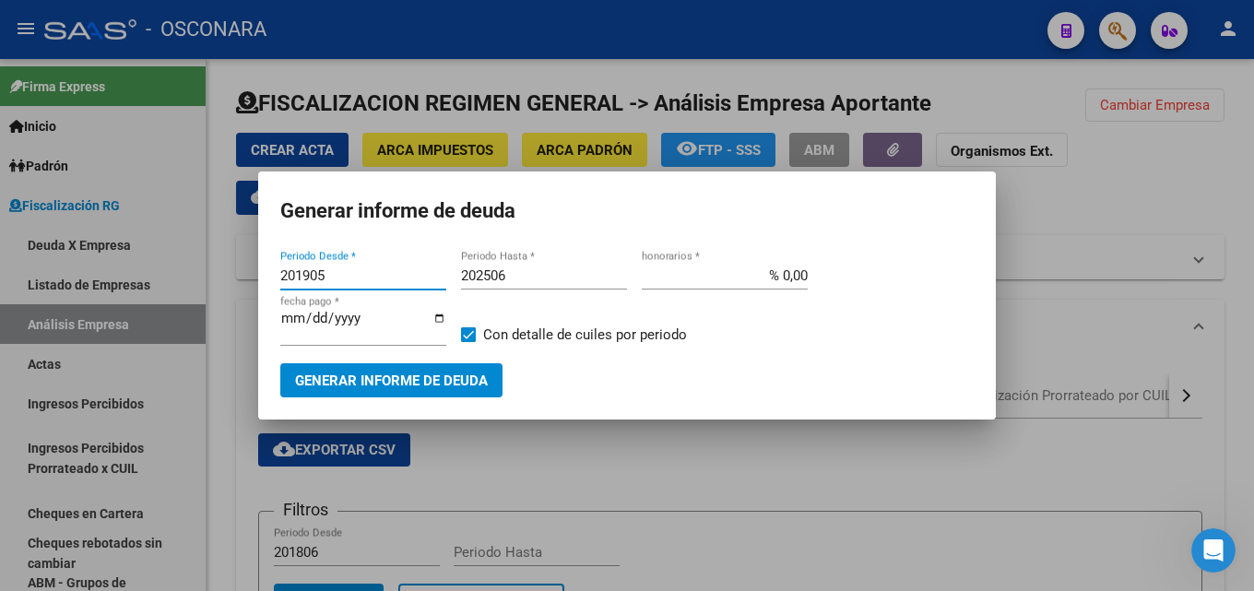
click at [557, 273] on input "202506" at bounding box center [544, 275] width 166 height 17
type input "202507"
click at [414, 357] on div "[DATE] fecha pago *" at bounding box center [363, 335] width 166 height 56
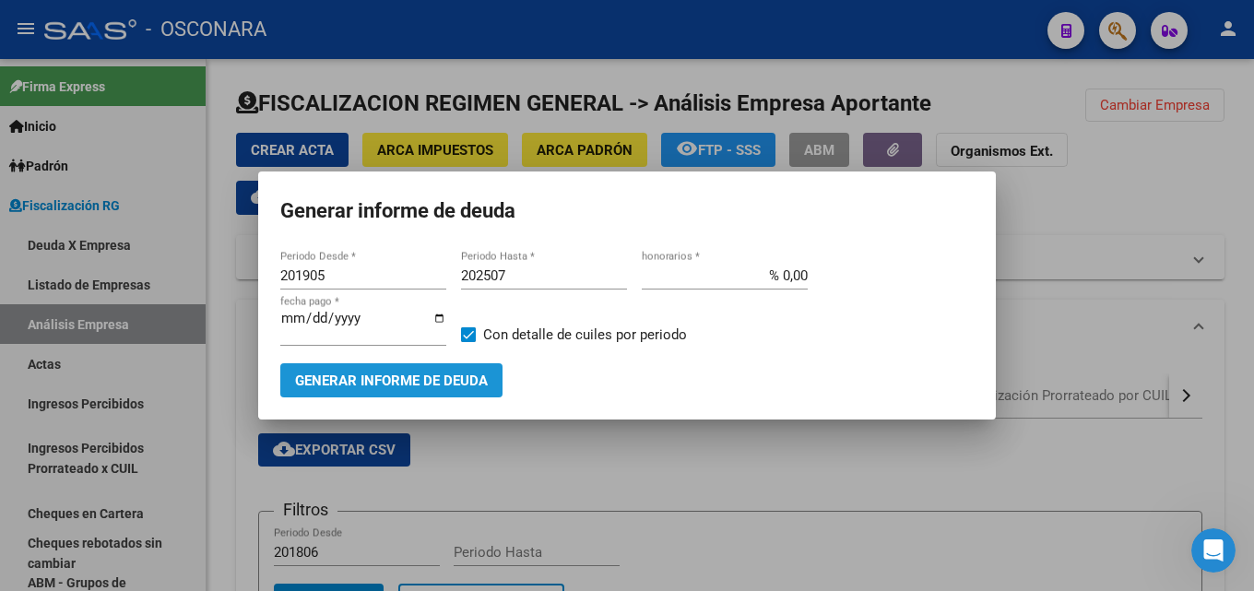
click at [413, 373] on span "Generar informe de deuda" at bounding box center [391, 381] width 193 height 17
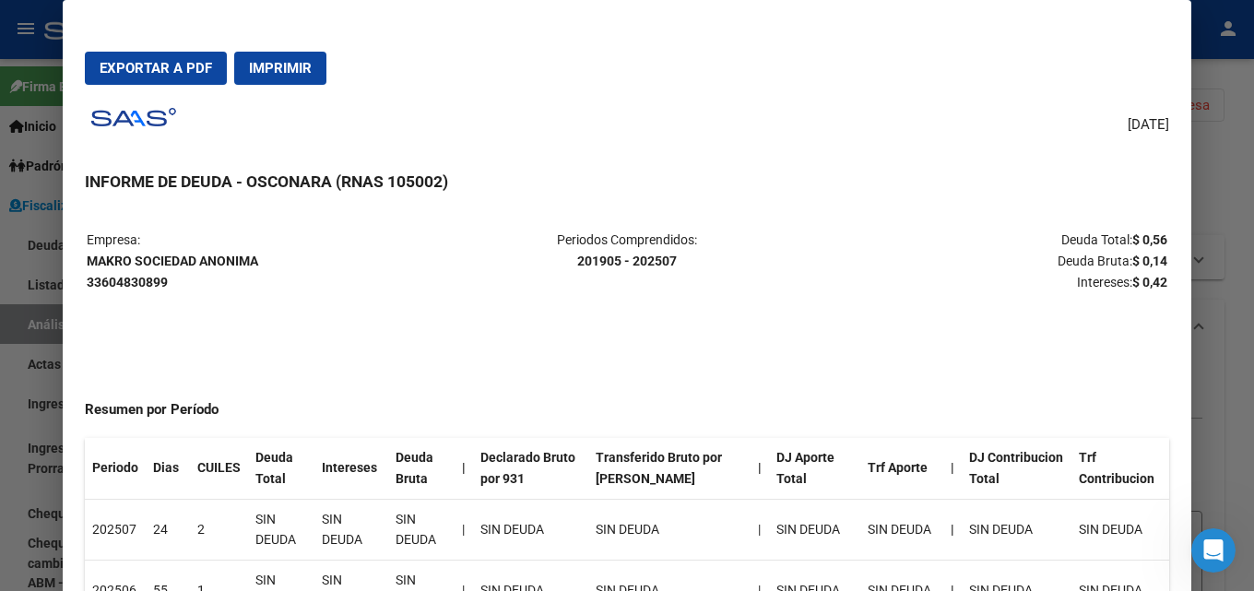
drag, startPoint x: 285, startPoint y: 260, endPoint x: 86, endPoint y: 258, distance: 199.2
click at [86, 258] on table "Empresa: MAKRO SOCIEDAD ANONIMA 33604830899 Periodos Comprendidos: 201905 - 202…" at bounding box center [627, 261] width 1084 height 66
copy strong "MAKRO SOCIEDAD ANONIMA"
click at [140, 278] on strong "MAKRO SOCIEDAD ANONIMA 33604830899" at bounding box center [173, 272] width 172 height 36
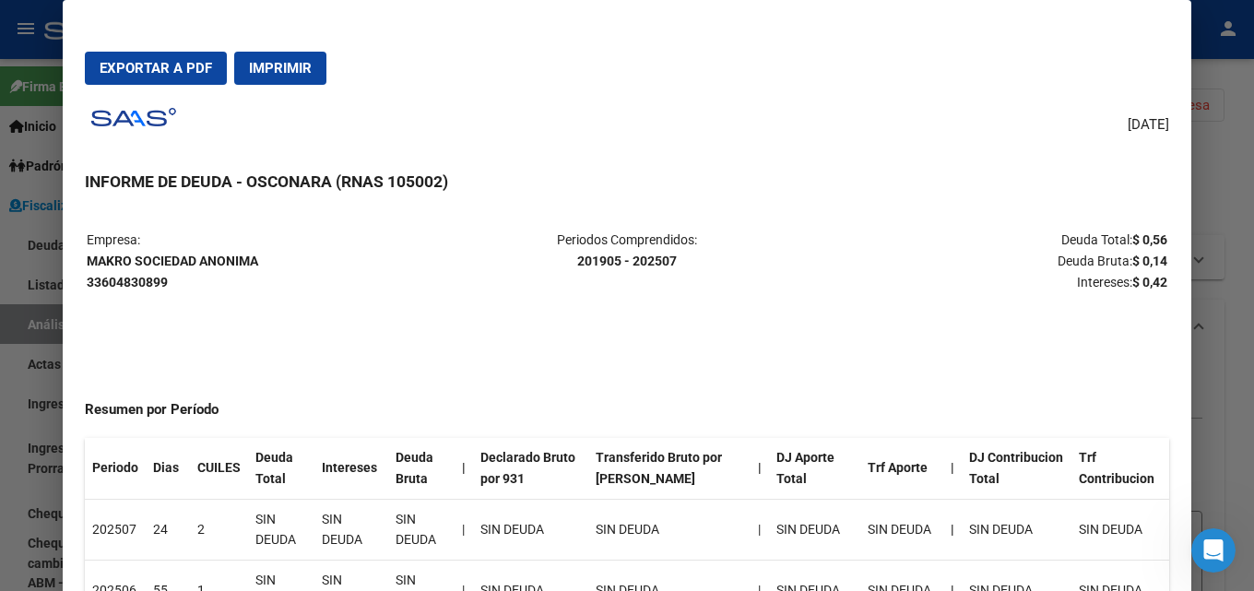
copy strong "33604830899"
click at [1253, 215] on div at bounding box center [627, 295] width 1254 height 591
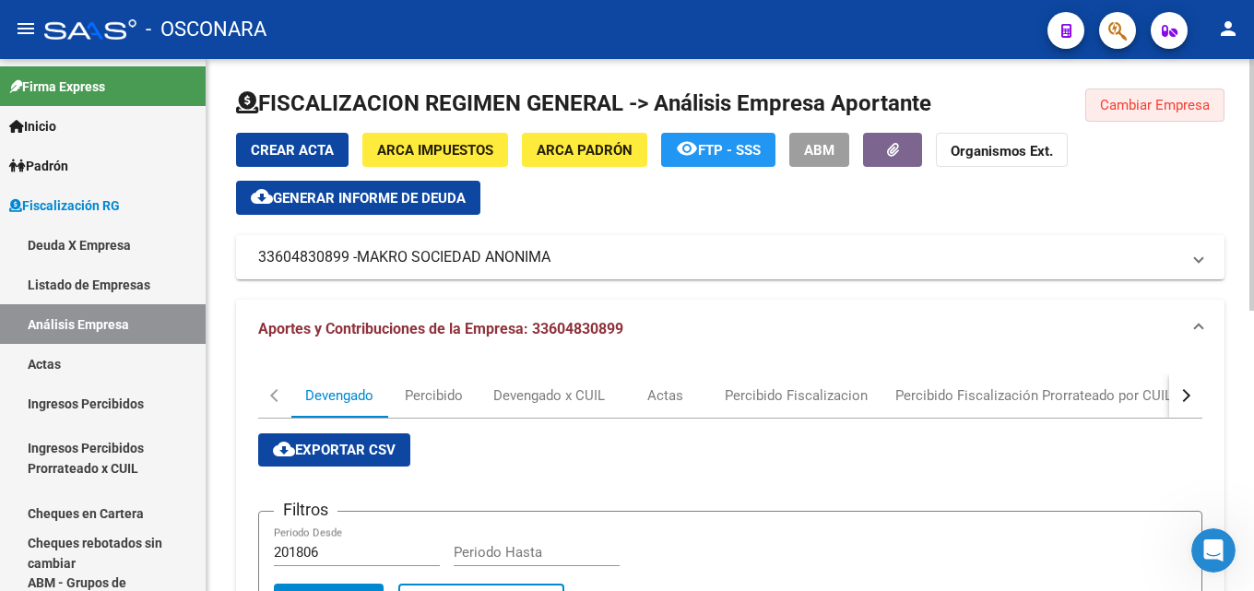
click at [1160, 100] on span "Cambiar Empresa" at bounding box center [1155, 105] width 110 height 17
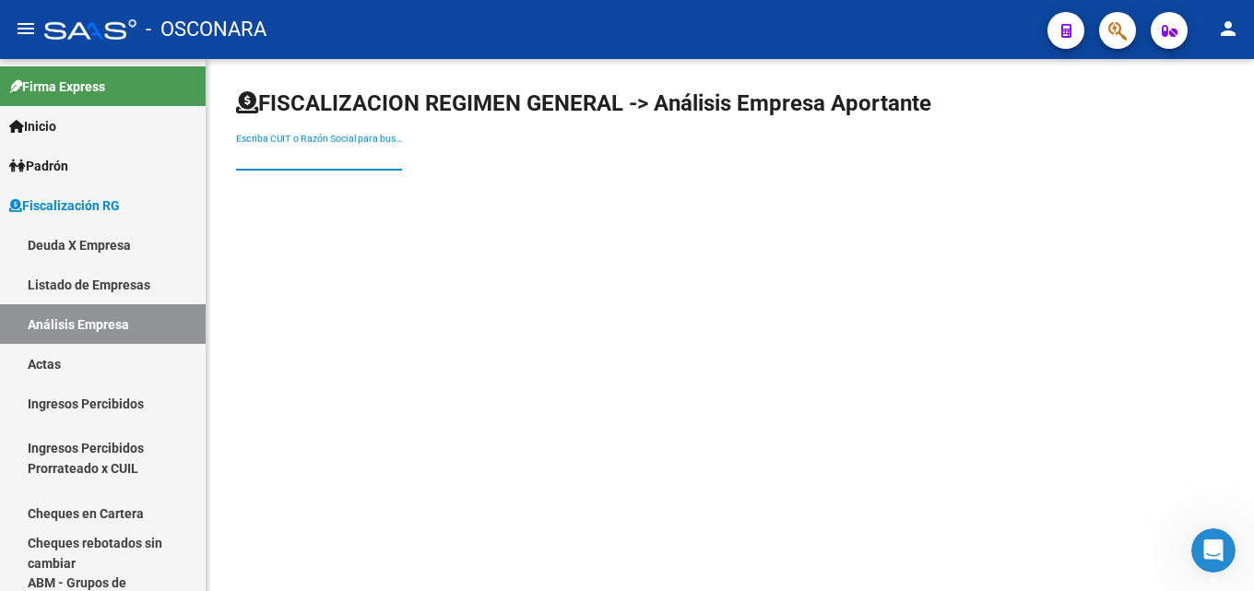
click at [276, 152] on input "Escriba CUIT o Razón Social para buscar" at bounding box center [319, 157] width 166 height 16
paste input "Transvent"
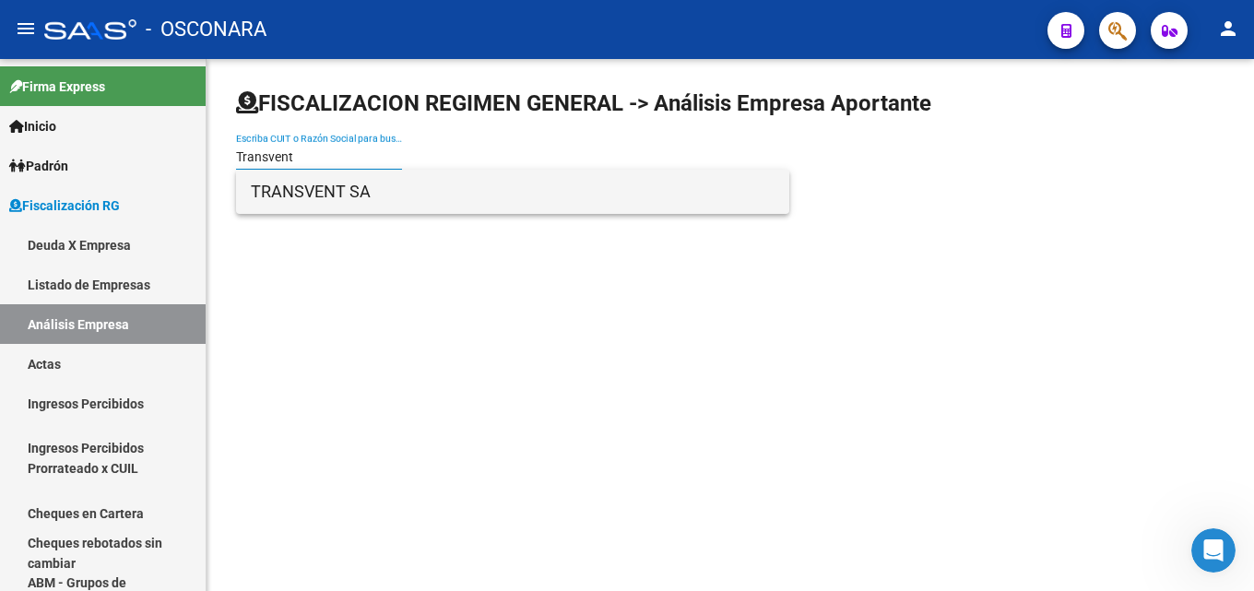
type input "Transvent"
click at [317, 187] on span "TRANSVENT SA" at bounding box center [513, 192] width 524 height 44
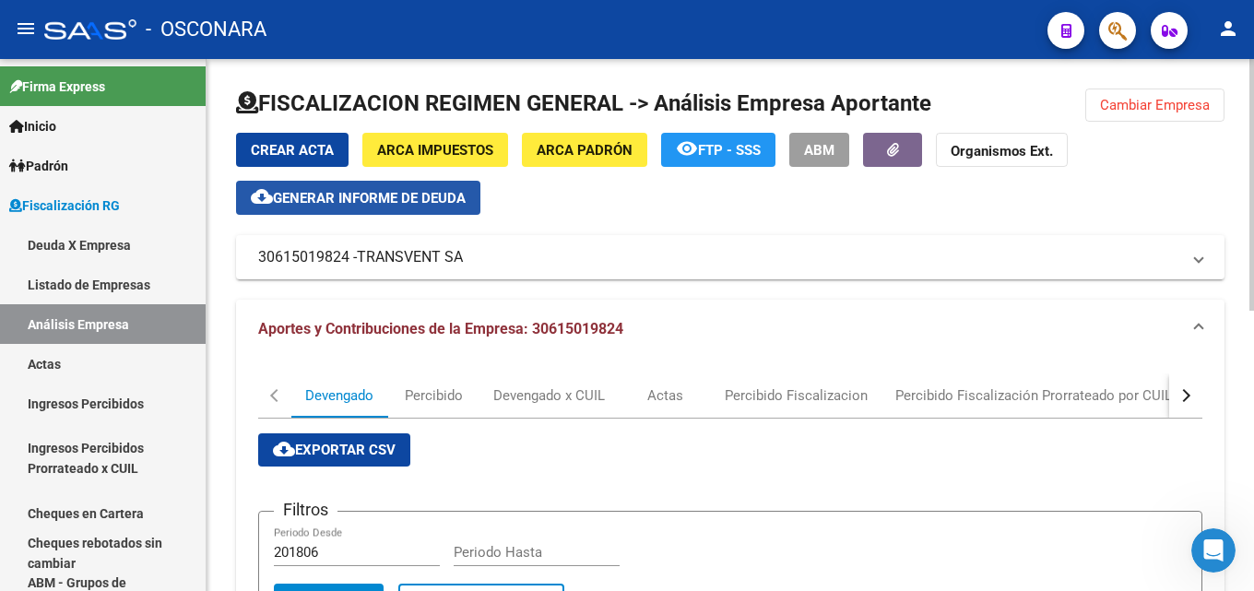
click at [296, 193] on span "Generar informe de deuda" at bounding box center [369, 198] width 193 height 17
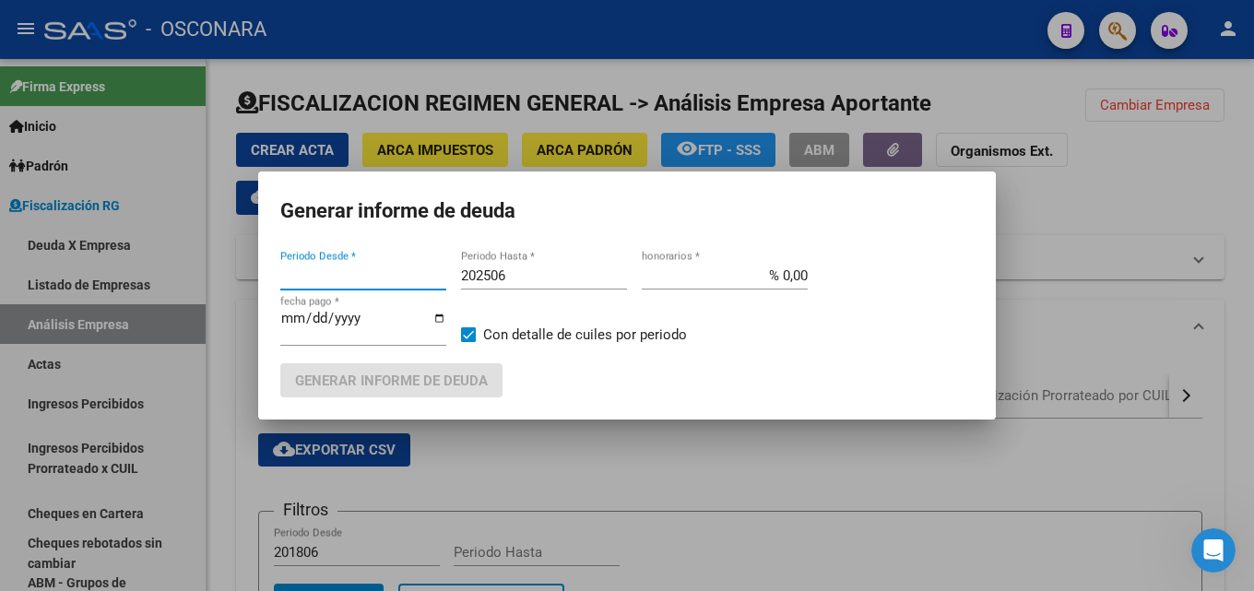
type input "201708"
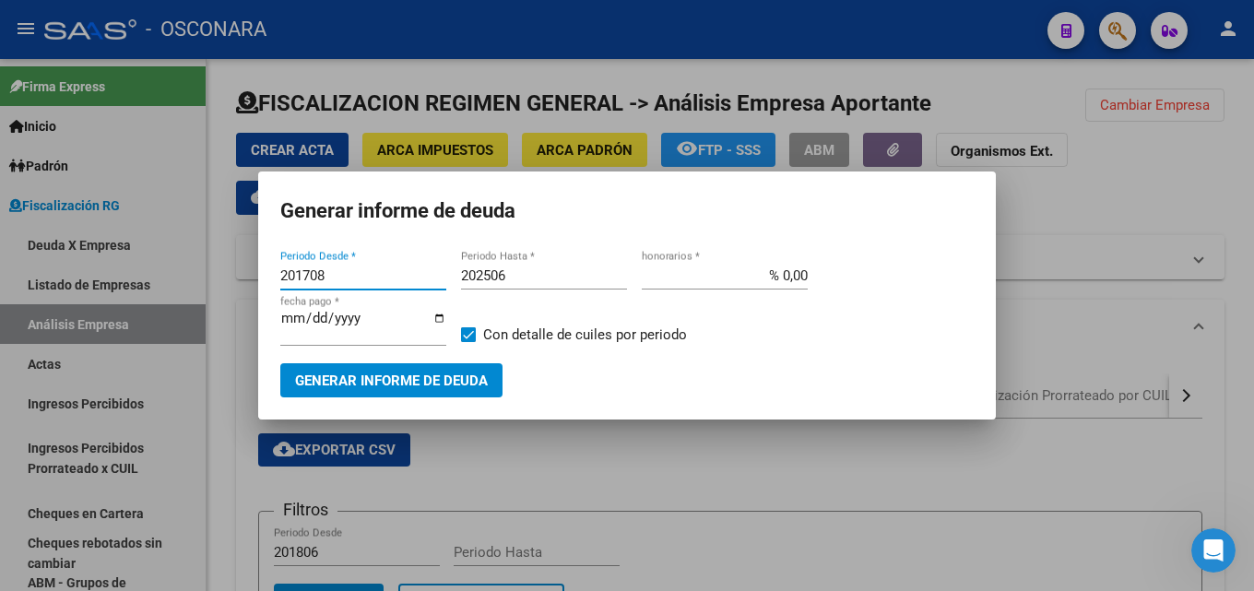
click at [530, 270] on input "202506" at bounding box center [544, 275] width 166 height 17
type input "202507"
drag, startPoint x: 350, startPoint y: 279, endPoint x: 0, endPoint y: 373, distance: 362.8
click at [0, 373] on div "Generar informe de deuda 201708 Periodo Desde * 202507 Periodo Hasta * % 0,00 h…" at bounding box center [627, 295] width 1254 height 591
type input "2"
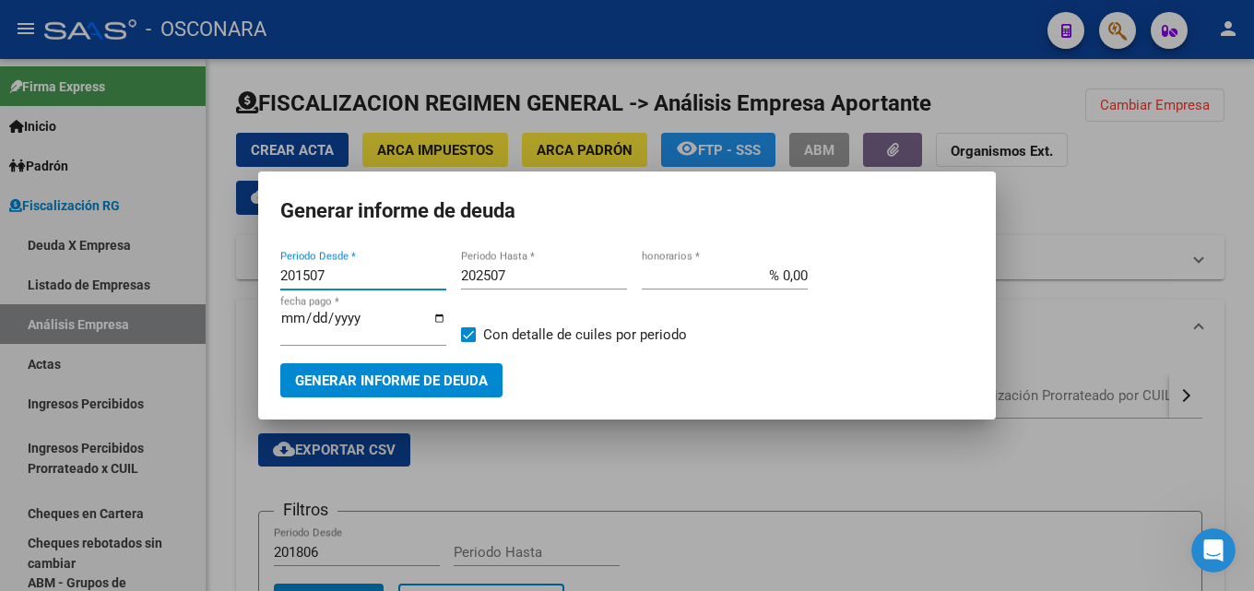
type input "201507"
click at [446, 384] on span "Generar informe de deuda" at bounding box center [391, 381] width 193 height 17
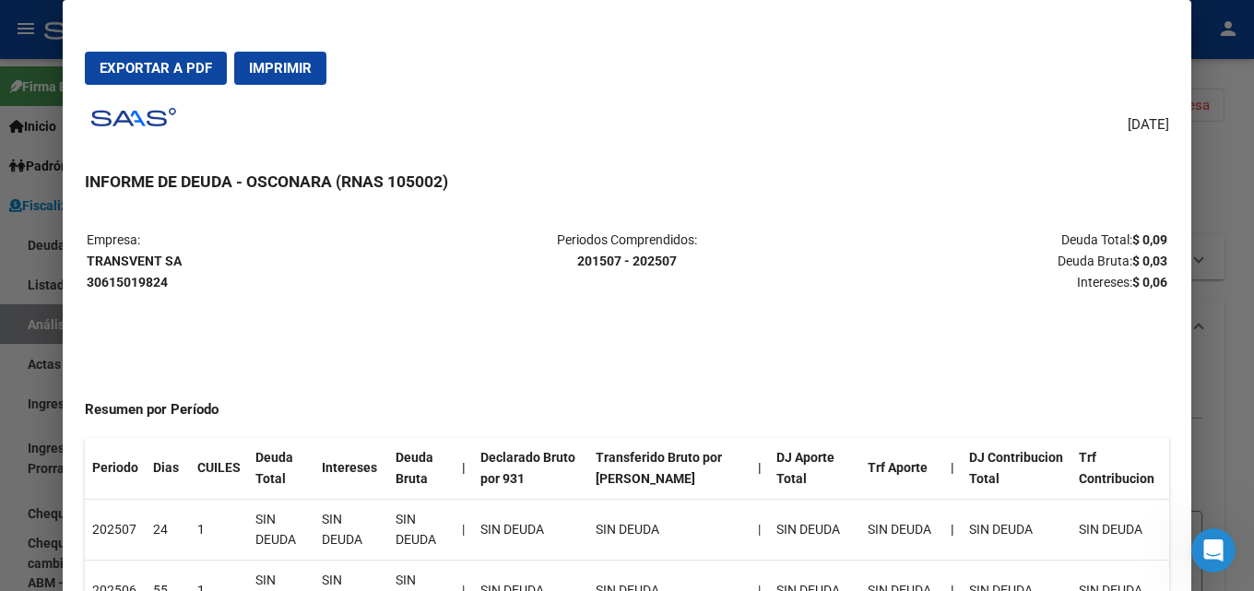
drag, startPoint x: 194, startPoint y: 264, endPoint x: 86, endPoint y: 270, distance: 108.1
click at [86, 270] on table "Empresa: TRANSVENT SA 30615019824 Periodos Comprendidos: 201507 - 202507 Deuda …" at bounding box center [627, 261] width 1084 height 66
copy strong "TRANSVENT SA"
click at [112, 281] on strong "TRANSVENT SA 30615019824" at bounding box center [134, 272] width 95 height 36
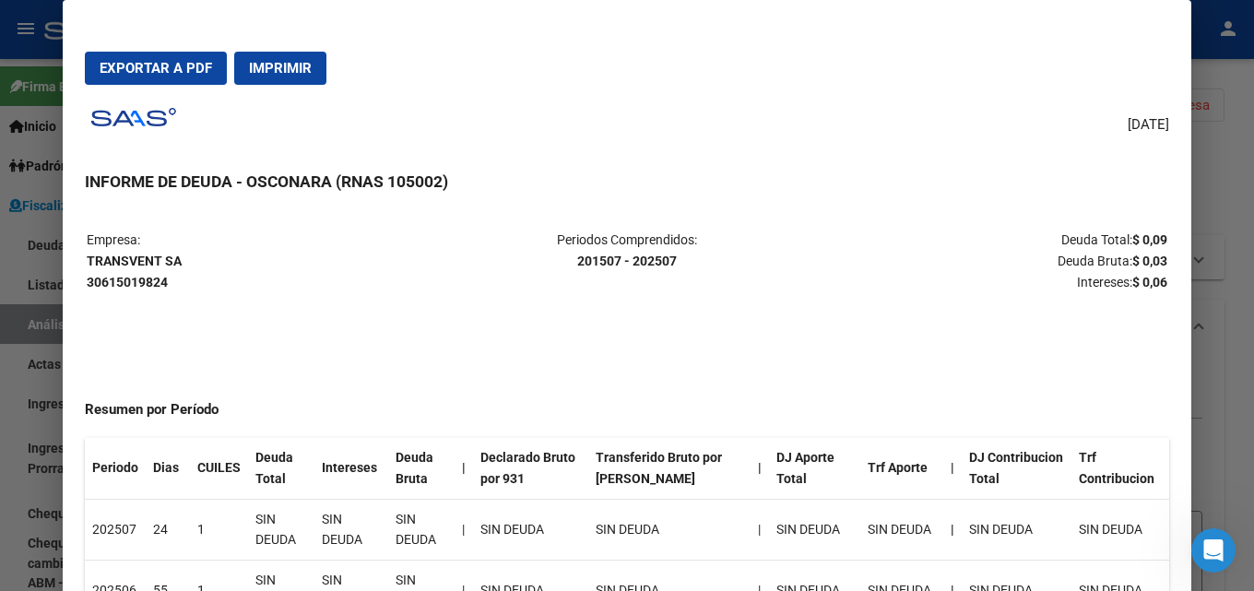
copy strong "30615019824"
drag, startPoint x: 1107, startPoint y: 283, endPoint x: 361, endPoint y: 337, distance: 747.9
click at [335, 321] on mat-dialog-content "Empresa: TRANSVENT SA 30615019824 Periodos Comprendidos: 201507 - 202507 Deuda …" at bounding box center [627, 422] width 1129 height 426
click at [1253, 361] on div at bounding box center [627, 295] width 1254 height 591
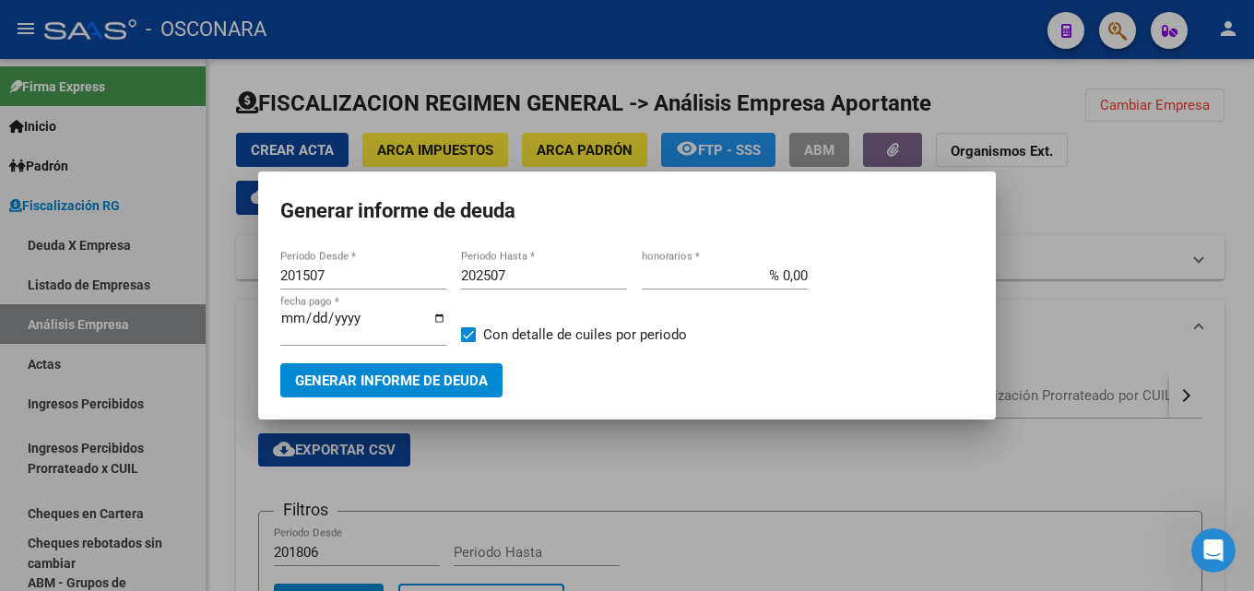
click at [1010, 457] on div at bounding box center [627, 295] width 1254 height 591
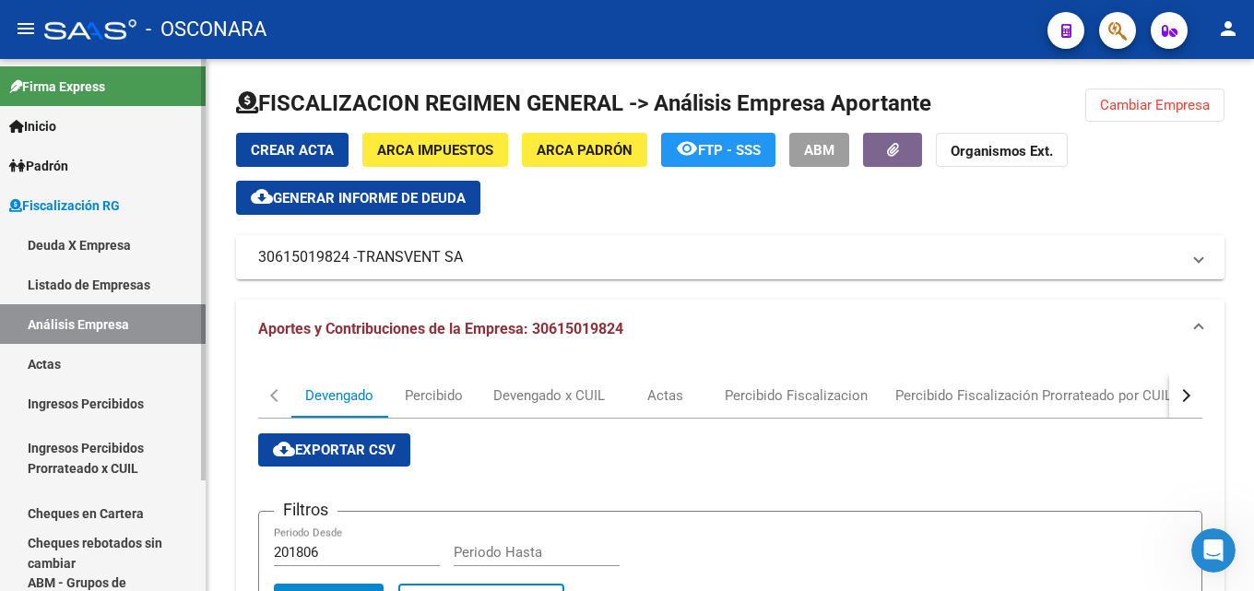
click at [70, 317] on link "Análisis Empresa" at bounding box center [103, 324] width 206 height 40
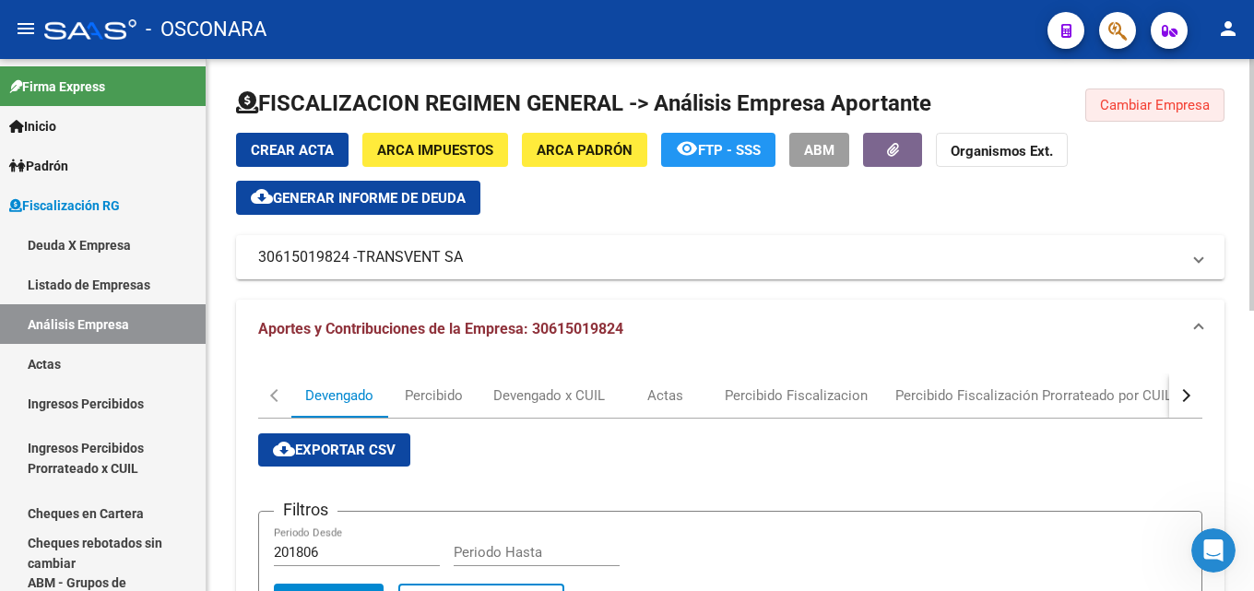
click at [1173, 94] on button "Cambiar Empresa" at bounding box center [1154, 105] width 139 height 33
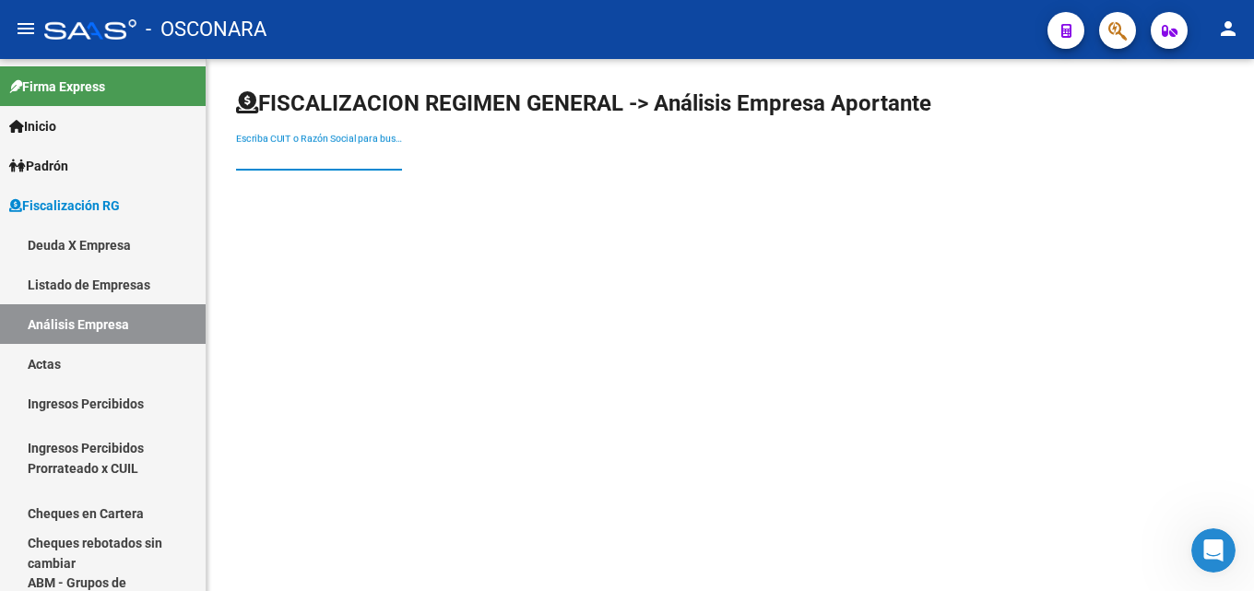
click at [322, 162] on input "Escriba CUIT o Razón Social para buscar" at bounding box center [319, 157] width 166 height 16
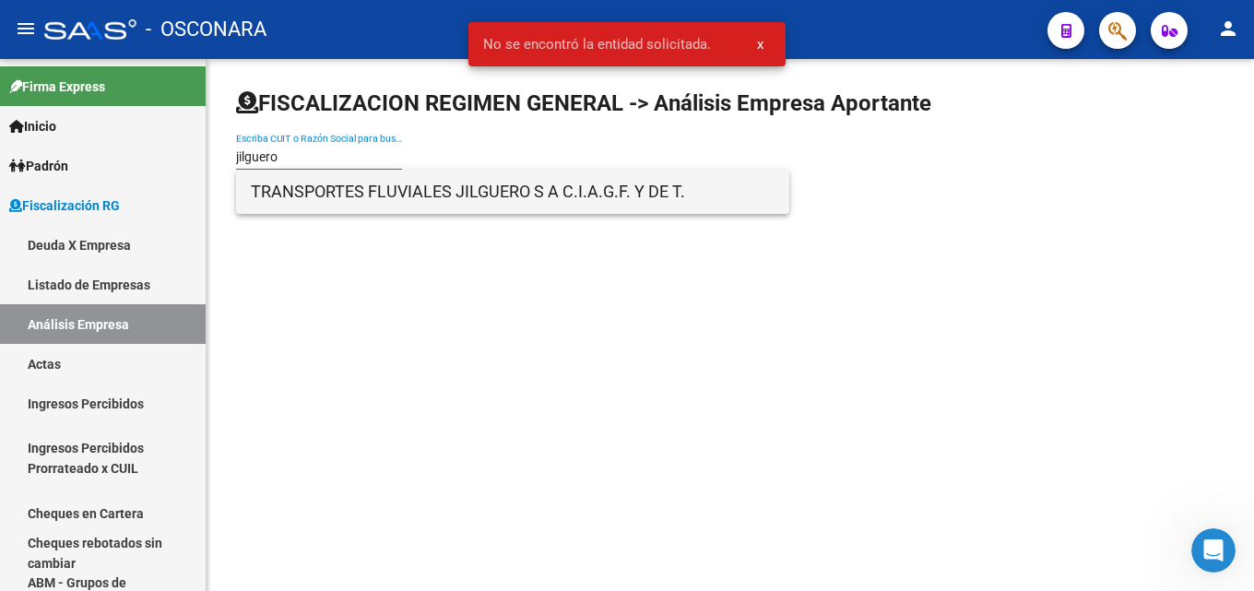
type input "jilguero"
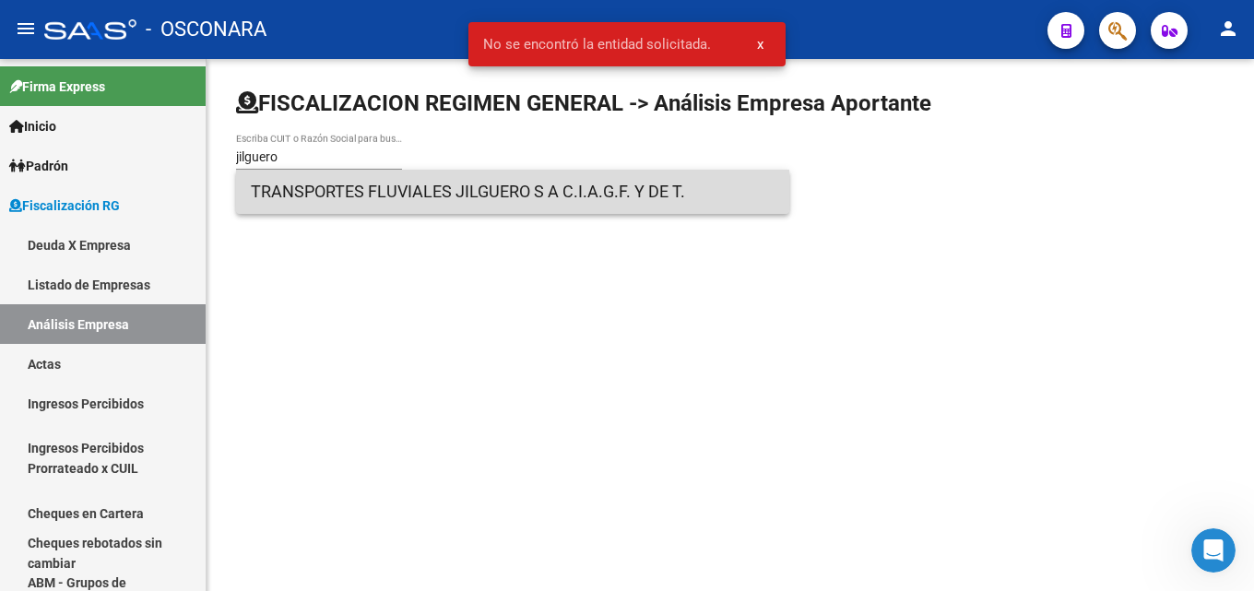
click at [384, 172] on span "TRANSPORTES FLUVIALES JILGUERO S A C.I.A.G.F. Y DE T." at bounding box center [513, 192] width 524 height 44
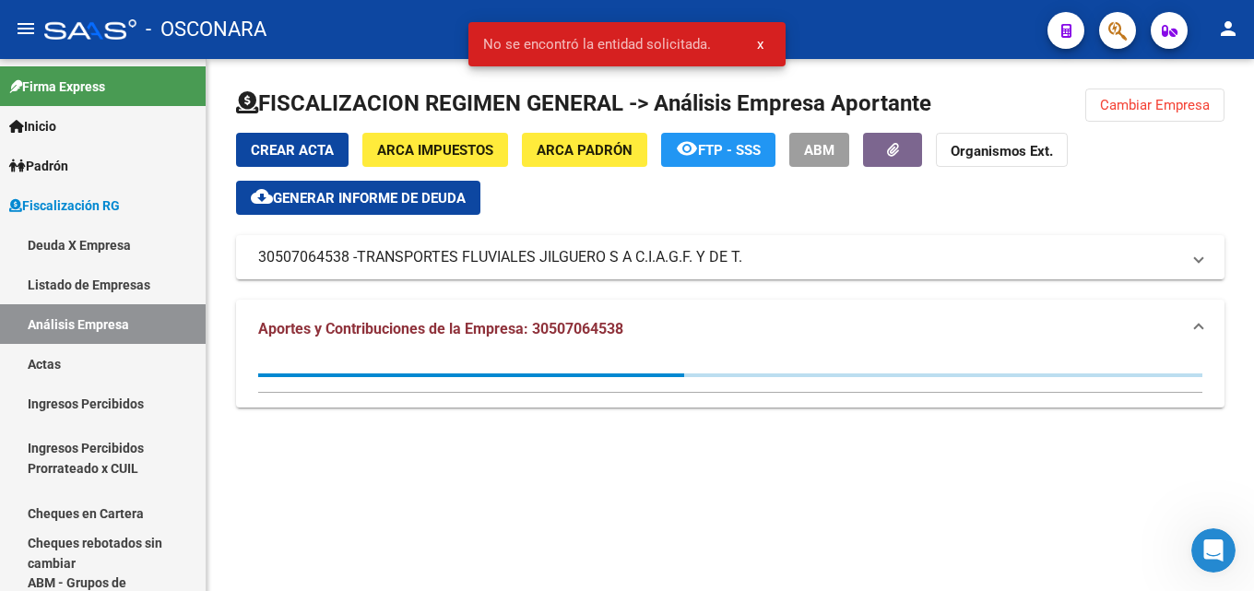
click at [440, 191] on span "Generar informe de deuda" at bounding box center [369, 198] width 193 height 17
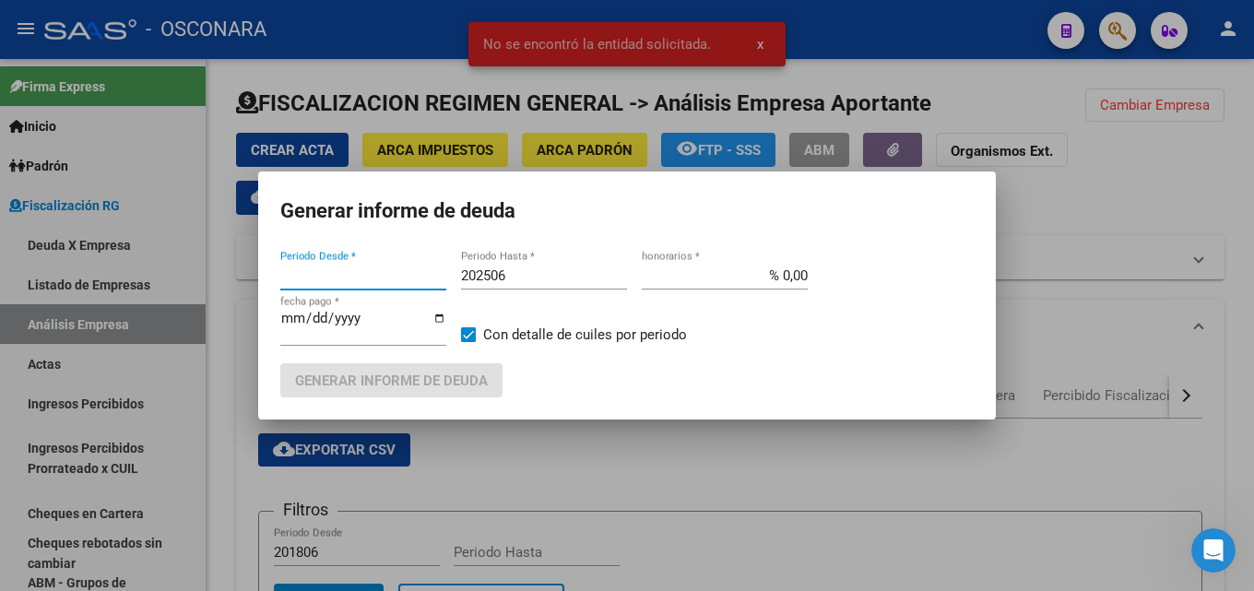
type input "212201"
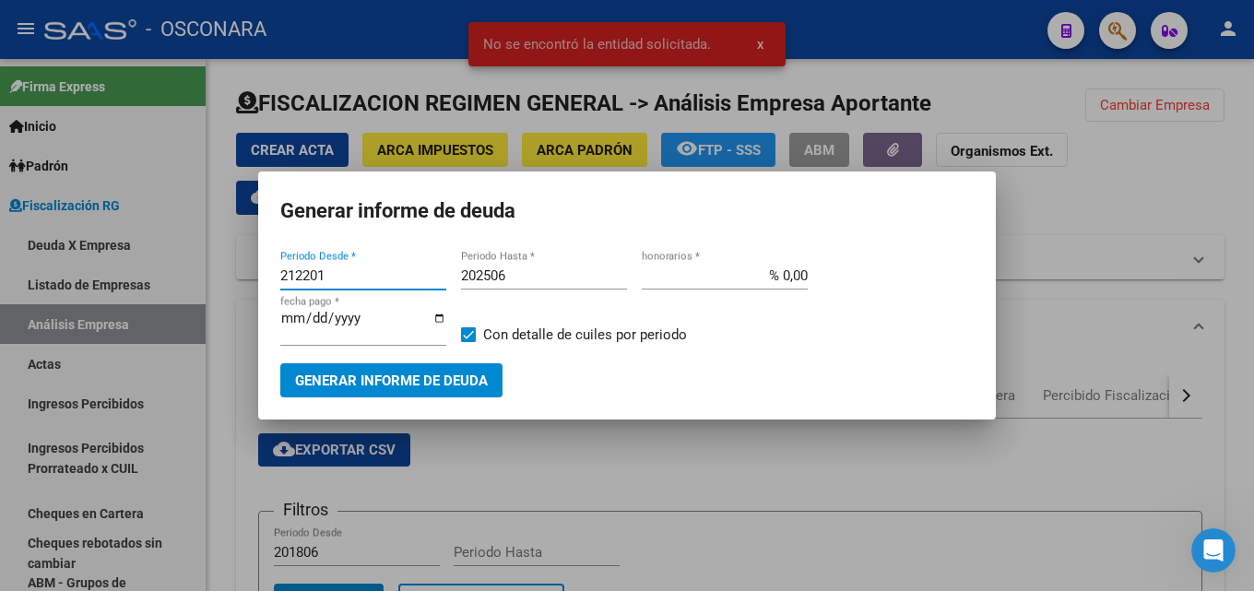
click at [555, 271] on input "202506" at bounding box center [544, 275] width 166 height 17
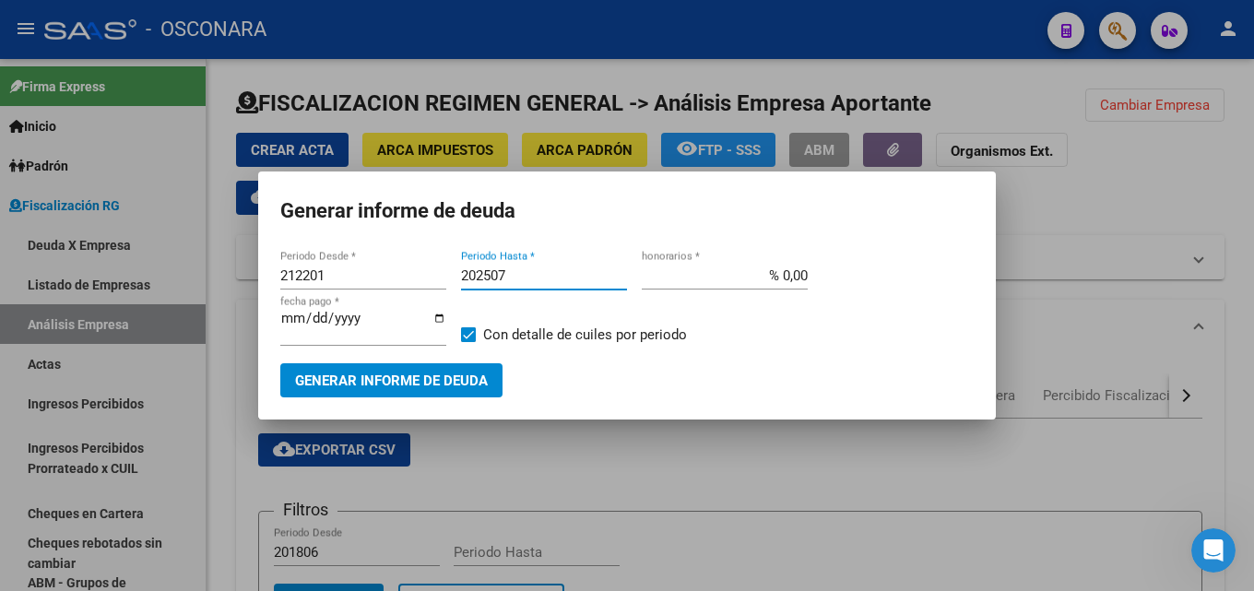
type input "202507"
drag, startPoint x: 367, startPoint y: 278, endPoint x: 39, endPoint y: 279, distance: 328.3
click at [46, 282] on div "Generar informe de deuda 212201 Periodo Desde * 202507 Periodo Hasta * % 0,00 h…" at bounding box center [627, 295] width 1254 height 591
drag, startPoint x: 373, startPoint y: 267, endPoint x: 0, endPoint y: 258, distance: 373.6
click at [0, 258] on div "Generar informe de deuda 201707 Periodo Desde * 202507 Periodo Hasta * % 0,00 h…" at bounding box center [627, 295] width 1254 height 591
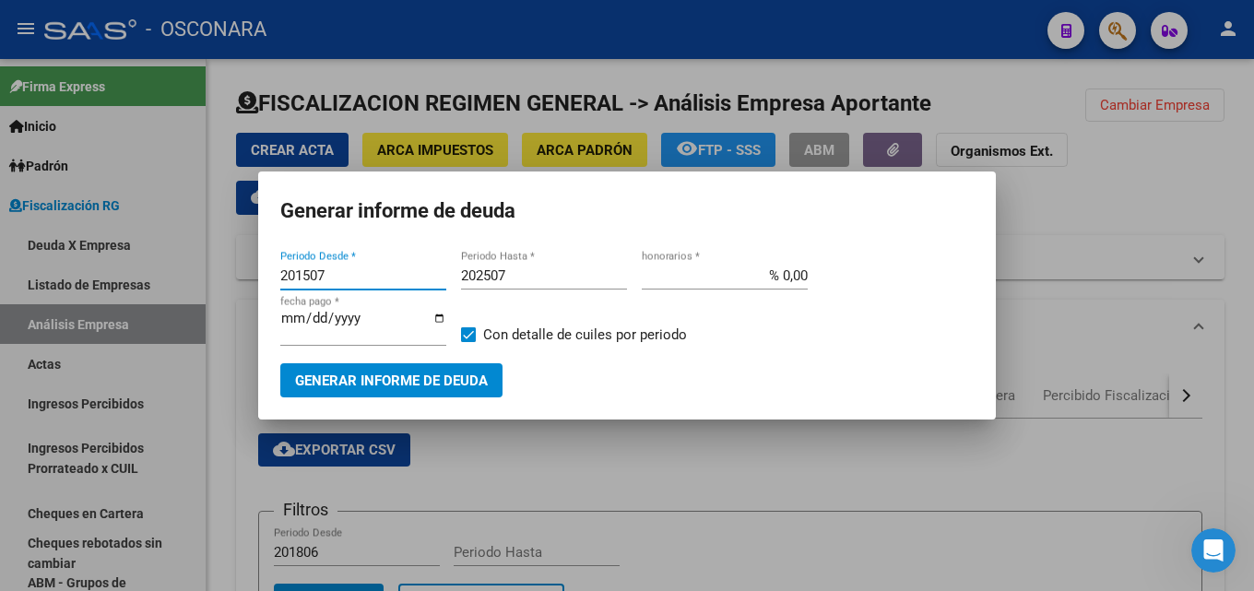
type input "201507"
drag, startPoint x: 758, startPoint y: 276, endPoint x: 1253, endPoint y: 178, distance: 504.7
click at [1253, 184] on div "Generar informe de deuda 201507 Periodo Desde * 202507 Periodo Hasta * % 0,00 h…" at bounding box center [627, 295] width 1254 height 591
type input "% 15,00"
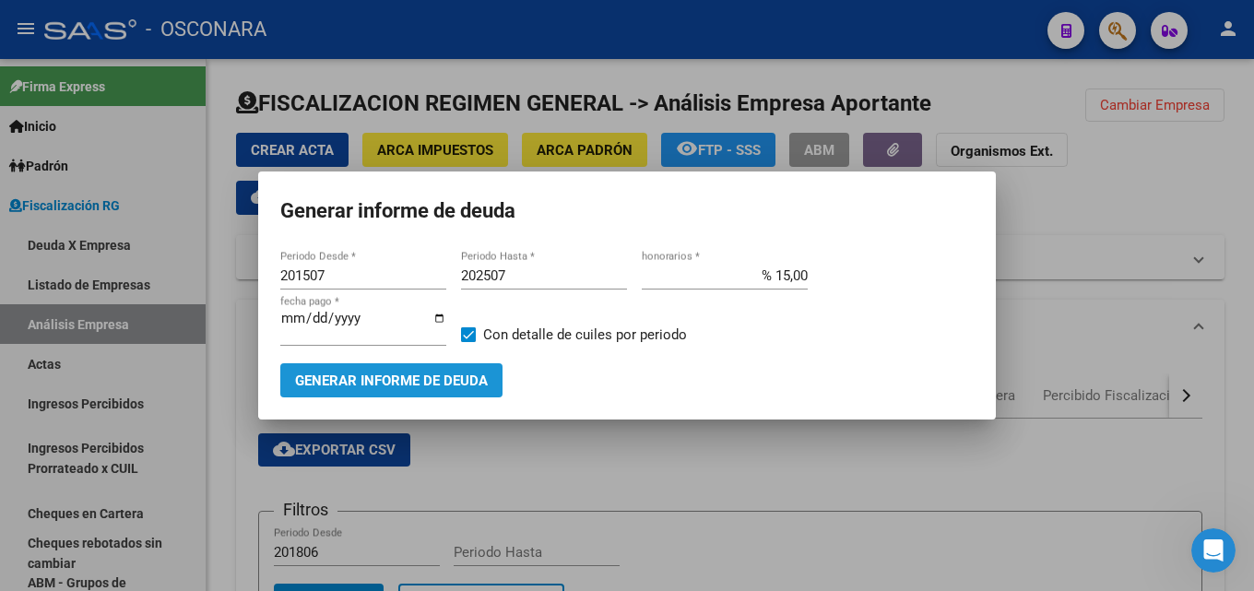
click at [405, 378] on span "Generar informe de deuda" at bounding box center [391, 381] width 193 height 17
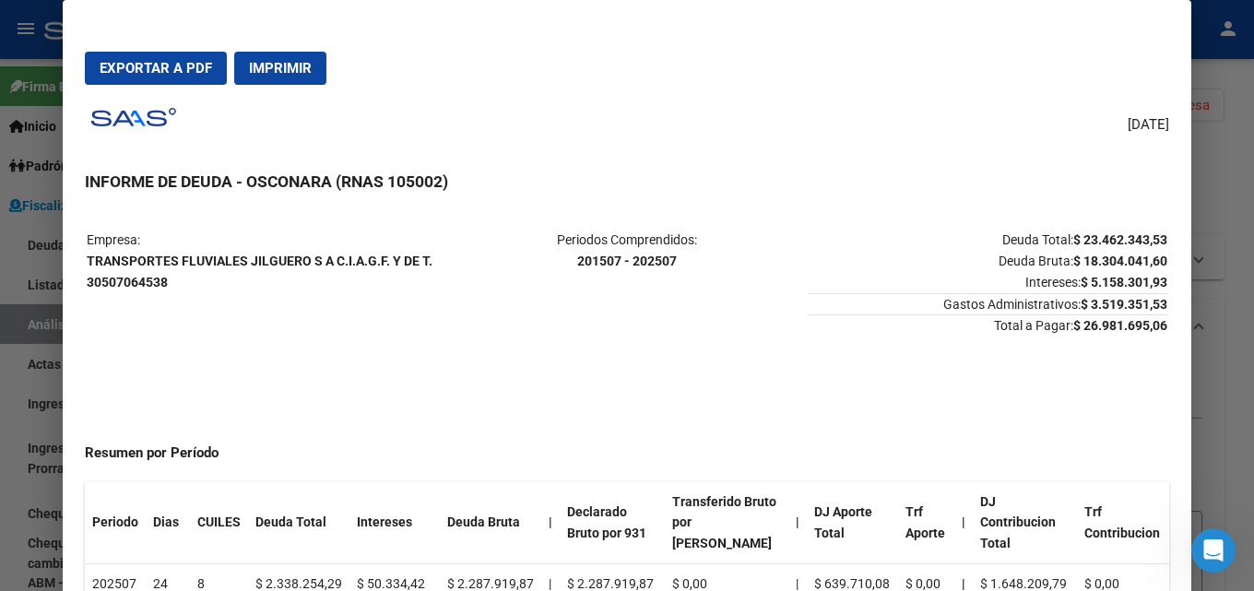
click at [125, 75] on span "Exportar a PDF" at bounding box center [156, 68] width 112 height 17
click at [1252, 227] on div at bounding box center [627, 295] width 1254 height 591
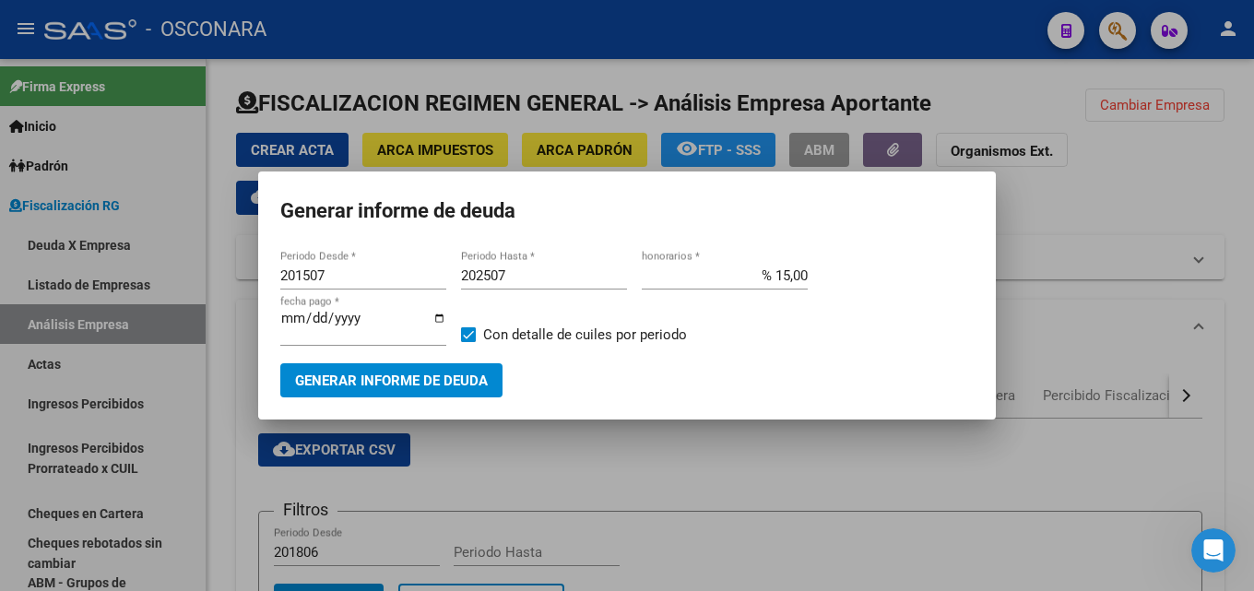
click at [662, 466] on div at bounding box center [627, 295] width 1254 height 591
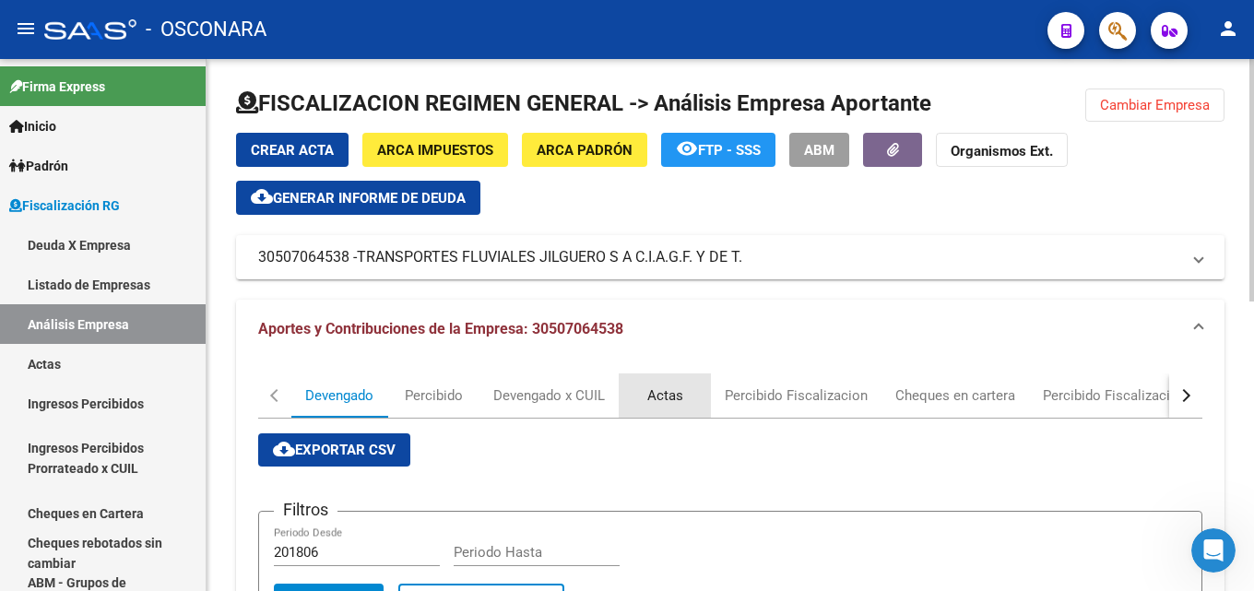
click at [663, 390] on div "Actas" at bounding box center [665, 395] width 36 height 20
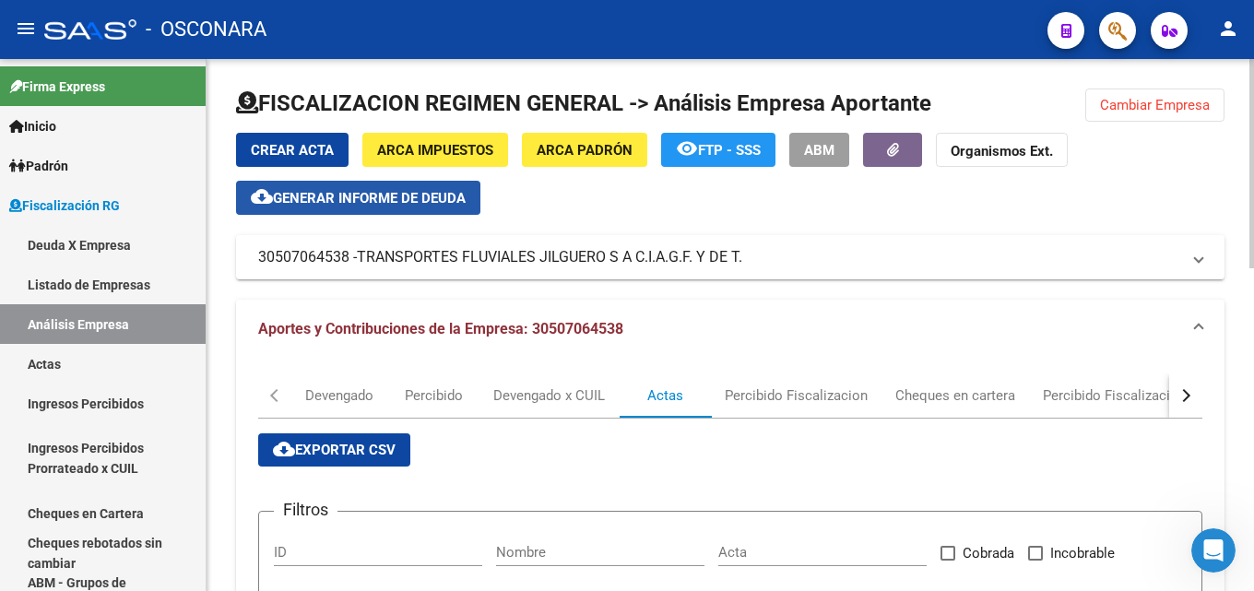
click at [407, 213] on button "cloud_download Generar informe de deuda" at bounding box center [358, 198] width 244 height 34
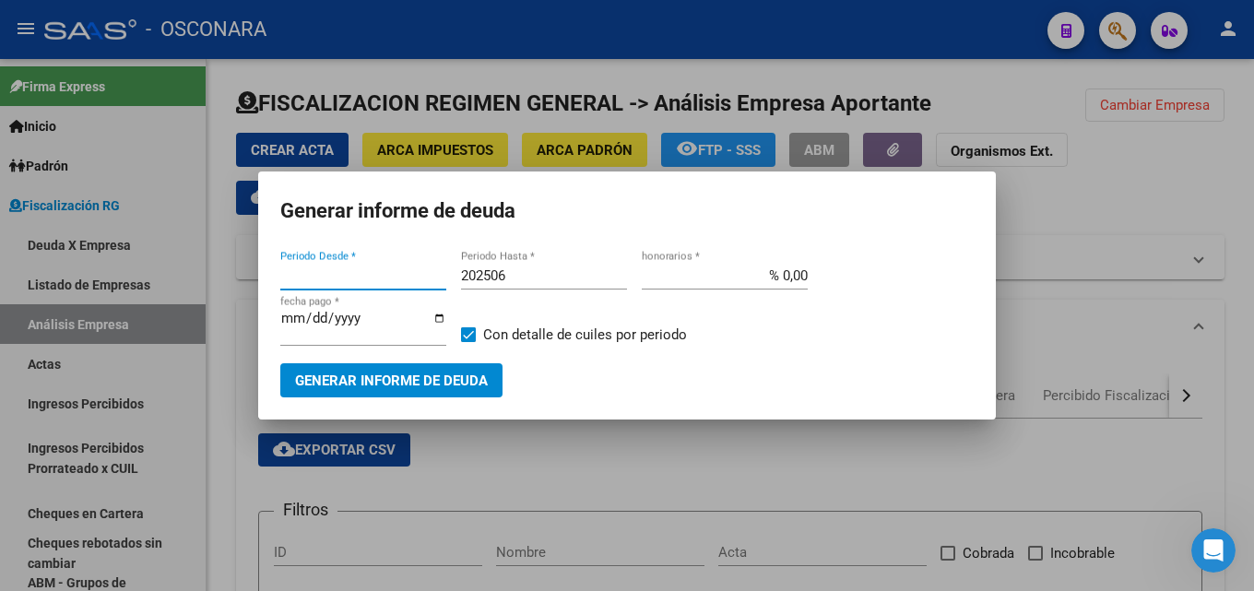
type input "212201"
click at [565, 278] on input "202506" at bounding box center [544, 275] width 166 height 17
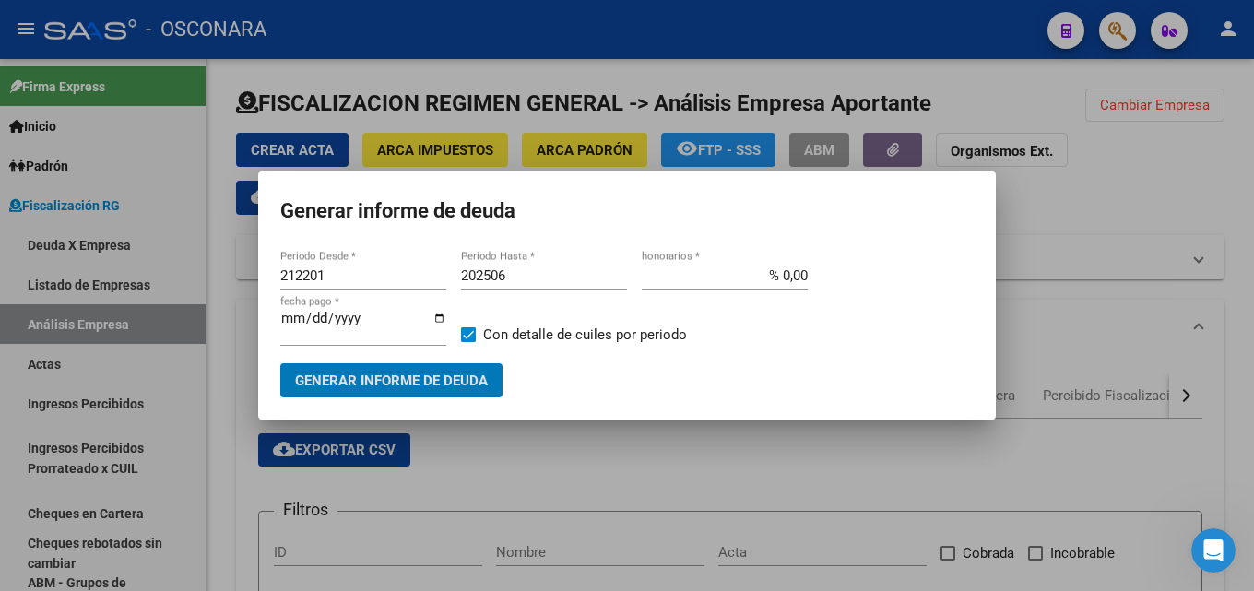
click at [565, 278] on input "202506" at bounding box center [544, 275] width 166 height 17
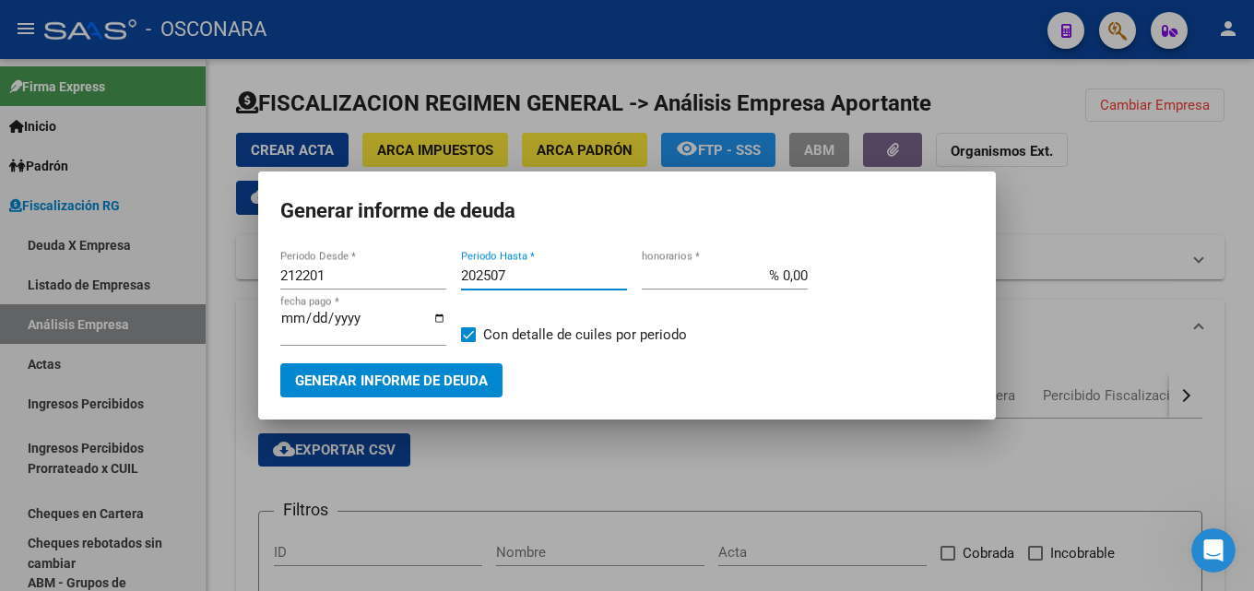
type input "202507"
drag, startPoint x: 849, startPoint y: 269, endPoint x: 1183, endPoint y: 295, distance: 334.8
click at [1108, 286] on div "Generar informe de deuda 212201 Periodo Desde * 202507 Periodo Hasta * % 0,00 h…" at bounding box center [627, 295] width 1254 height 591
type input "% 15,00"
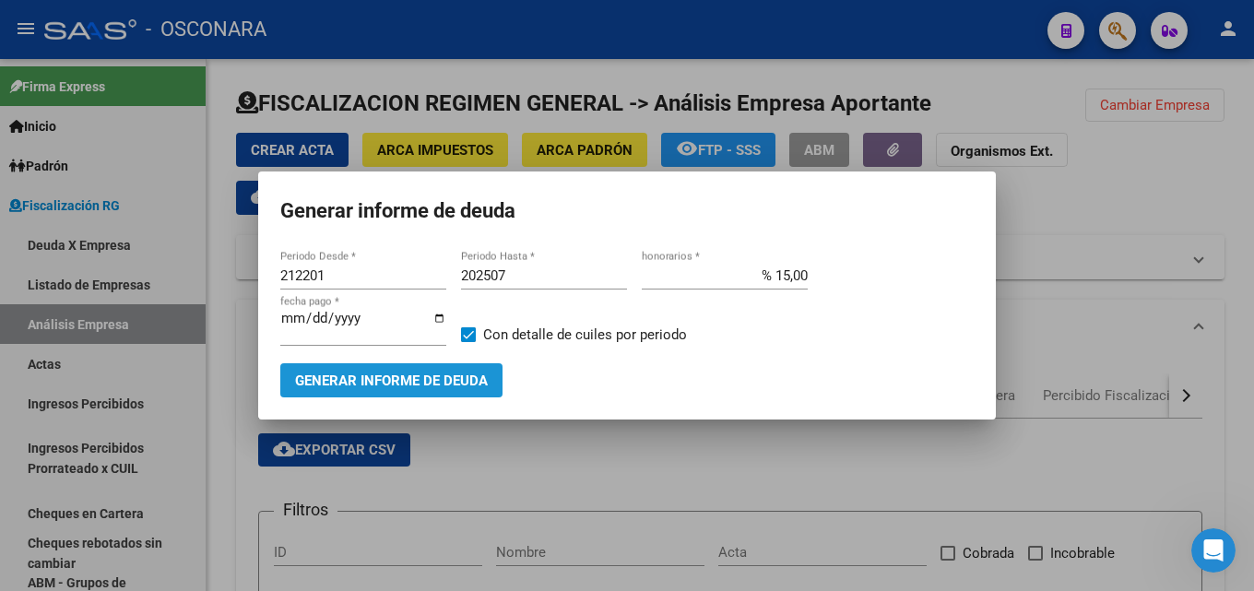
click at [445, 373] on span "Generar informe de deuda" at bounding box center [391, 381] width 193 height 17
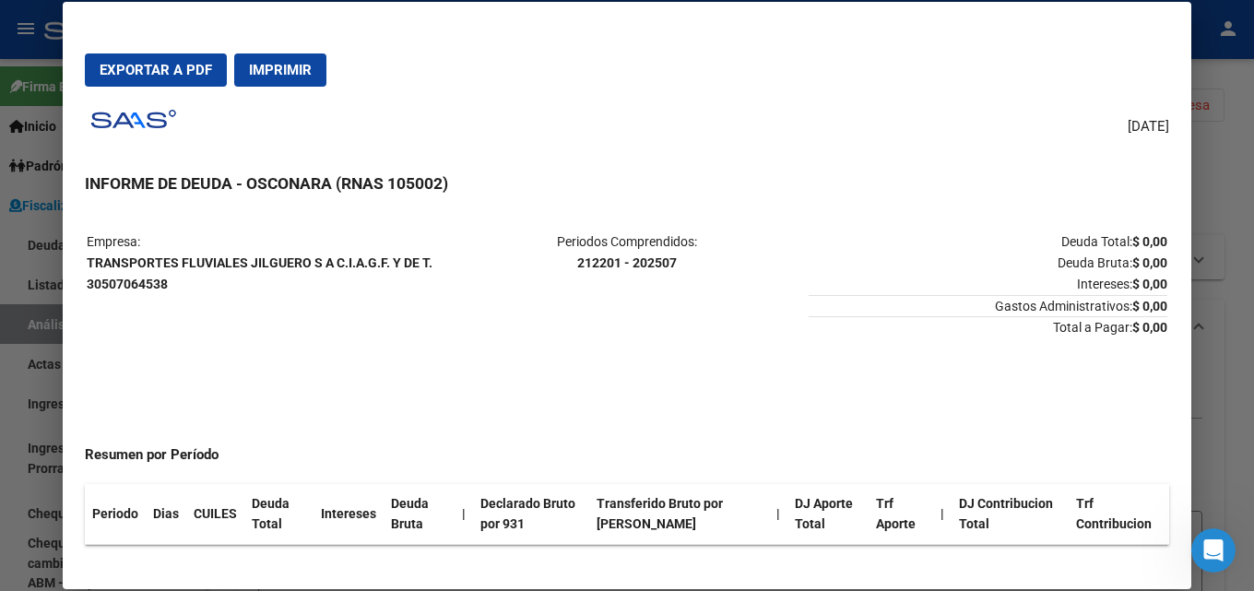
click at [1217, 327] on div at bounding box center [627, 295] width 1254 height 591
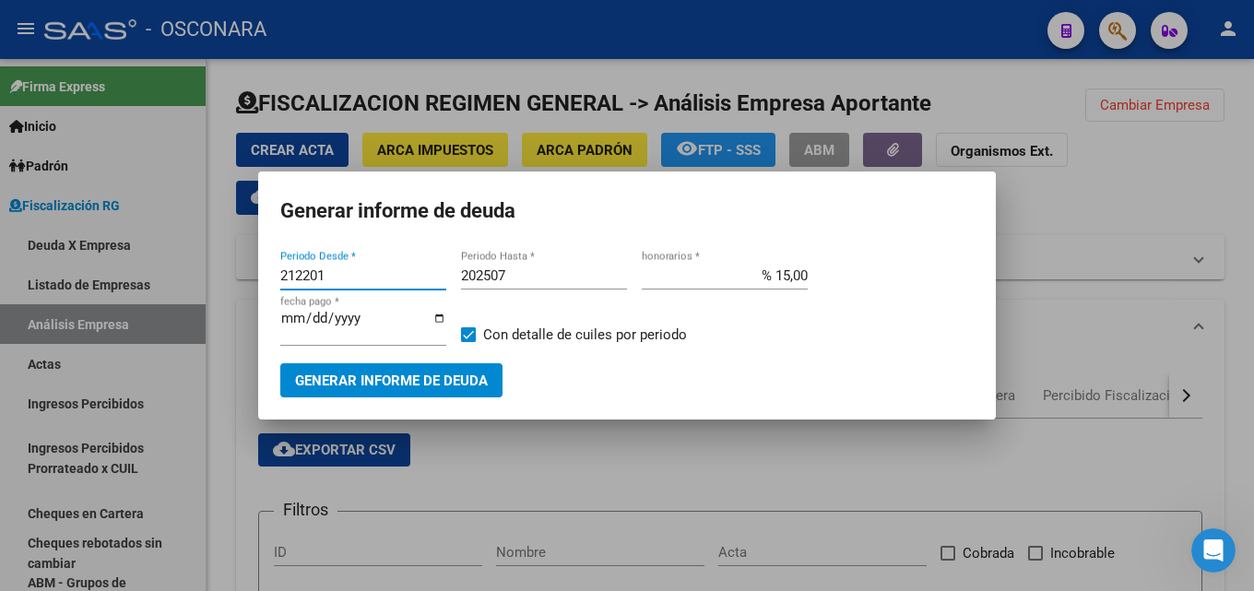
click at [385, 279] on input "212201" at bounding box center [363, 275] width 166 height 17
drag, startPoint x: 366, startPoint y: 278, endPoint x: 62, endPoint y: 279, distance: 304.3
click at [67, 278] on div "Generar informe de deuda 212201 Periodo Desde * 202507 Periodo Hasta * % 15,00 …" at bounding box center [627, 295] width 1254 height 591
type input "201507"
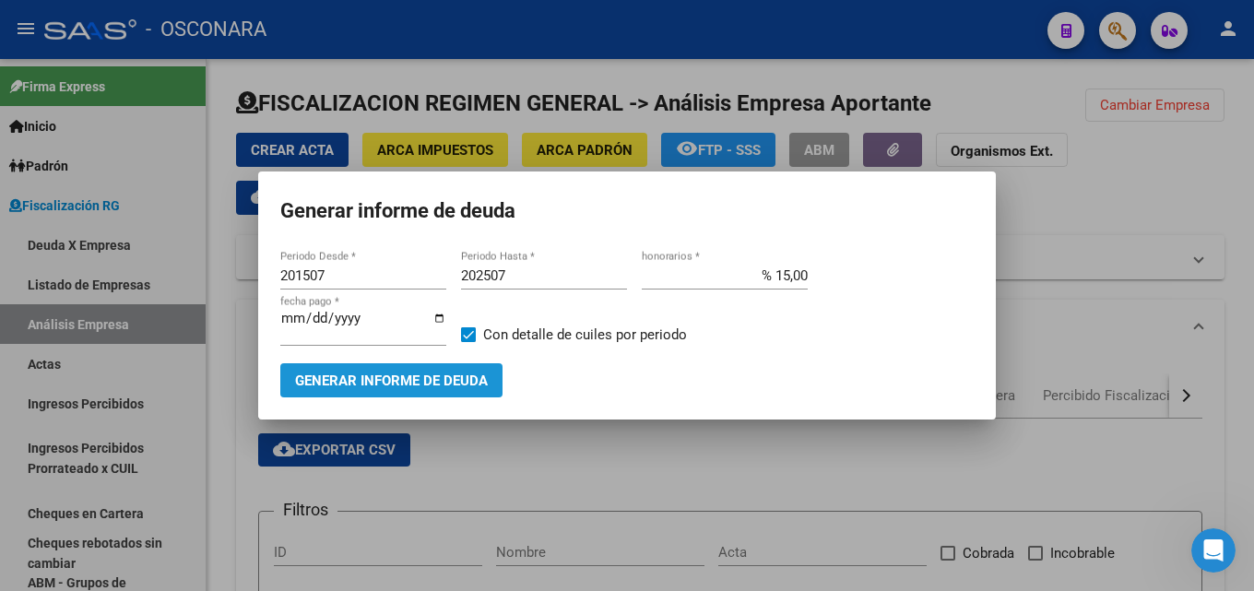
click at [406, 376] on span "Generar informe de deuda" at bounding box center [391, 381] width 193 height 17
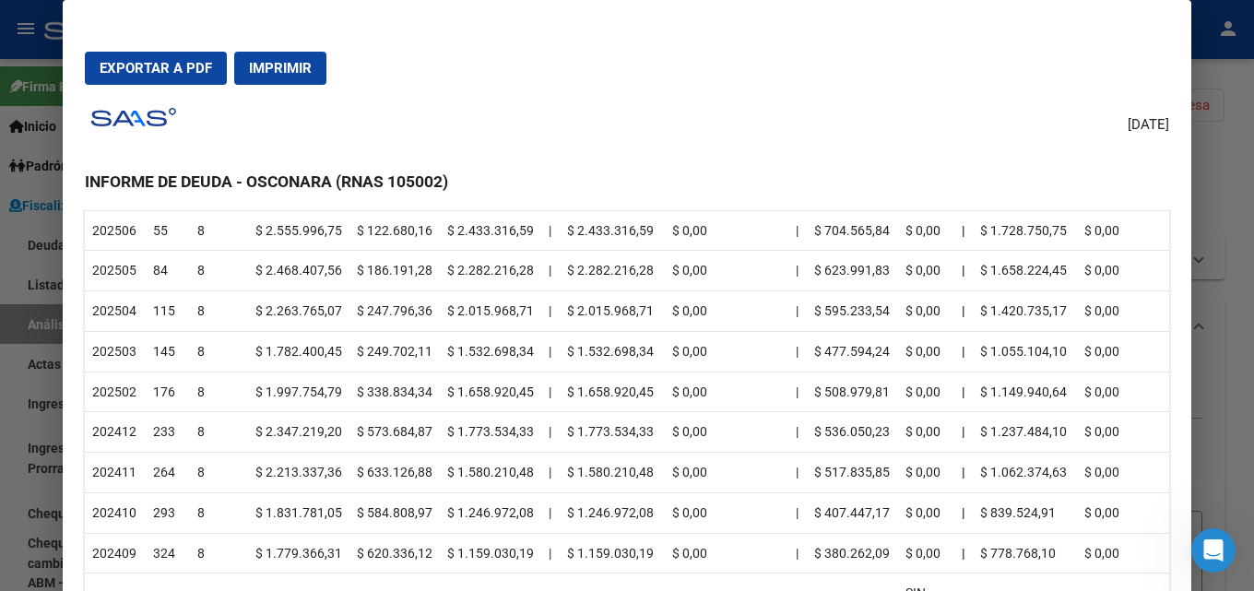
scroll to position [92, 0]
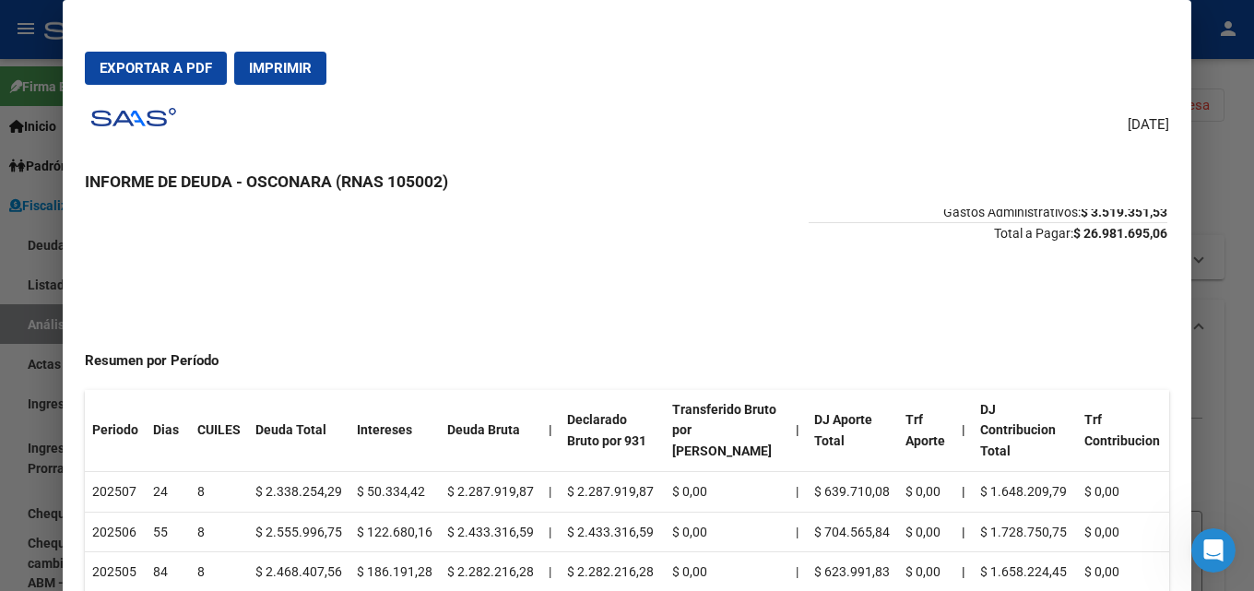
click at [1253, 275] on div at bounding box center [627, 295] width 1254 height 591
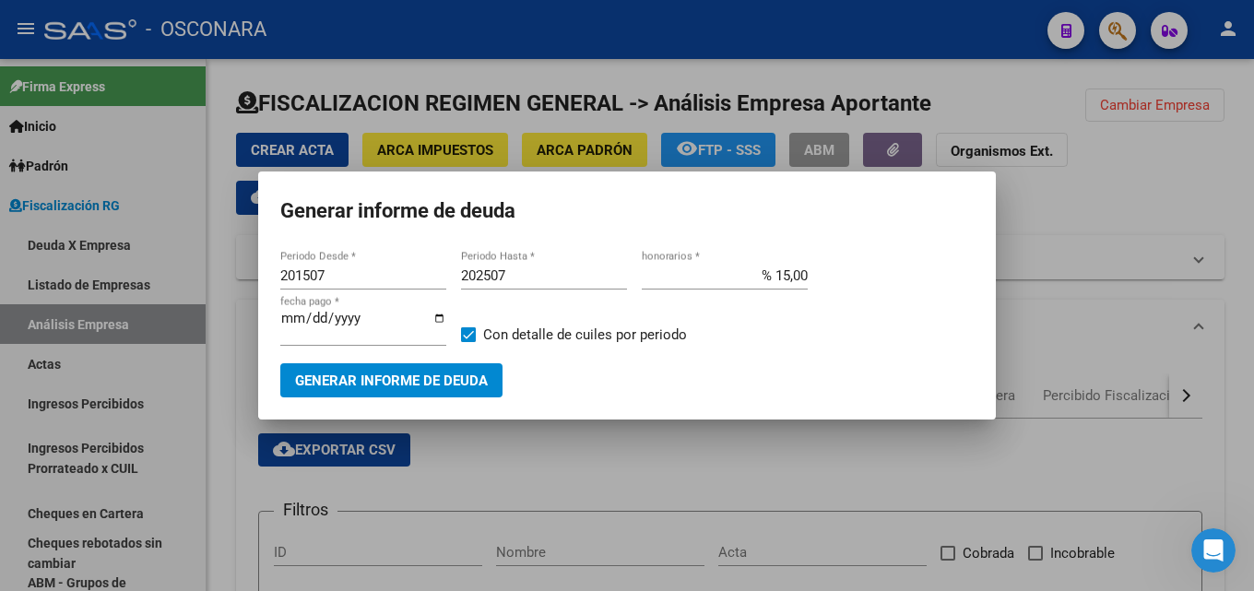
click at [1252, 275] on div at bounding box center [627, 295] width 1254 height 591
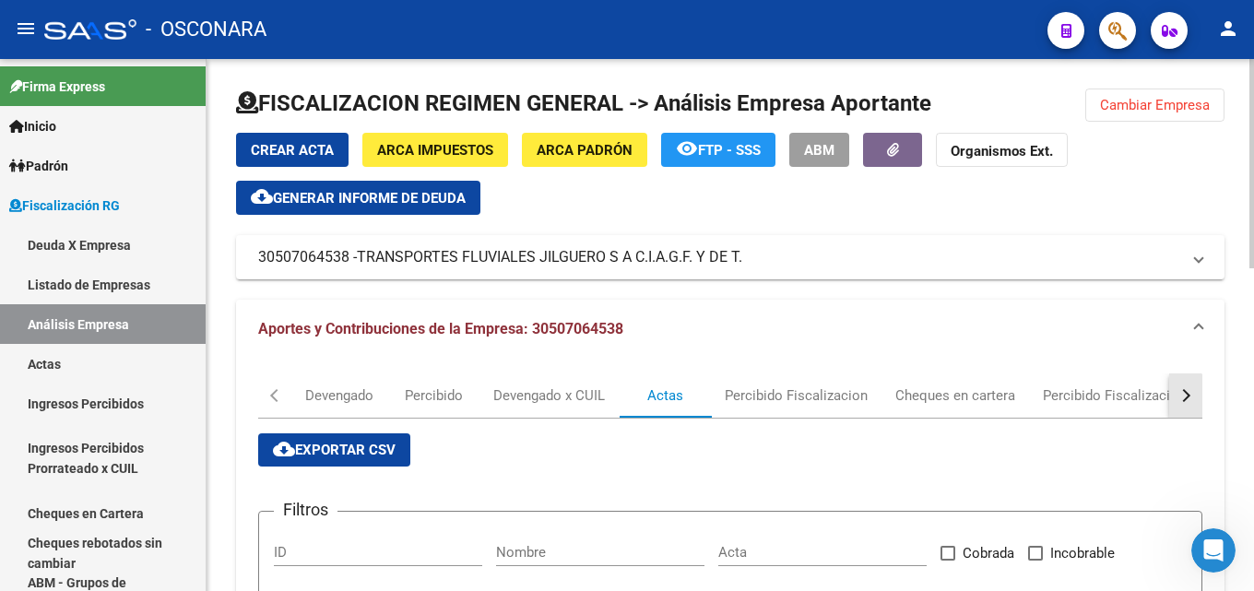
click at [1181, 398] on div "button" at bounding box center [1184, 395] width 13 height 13
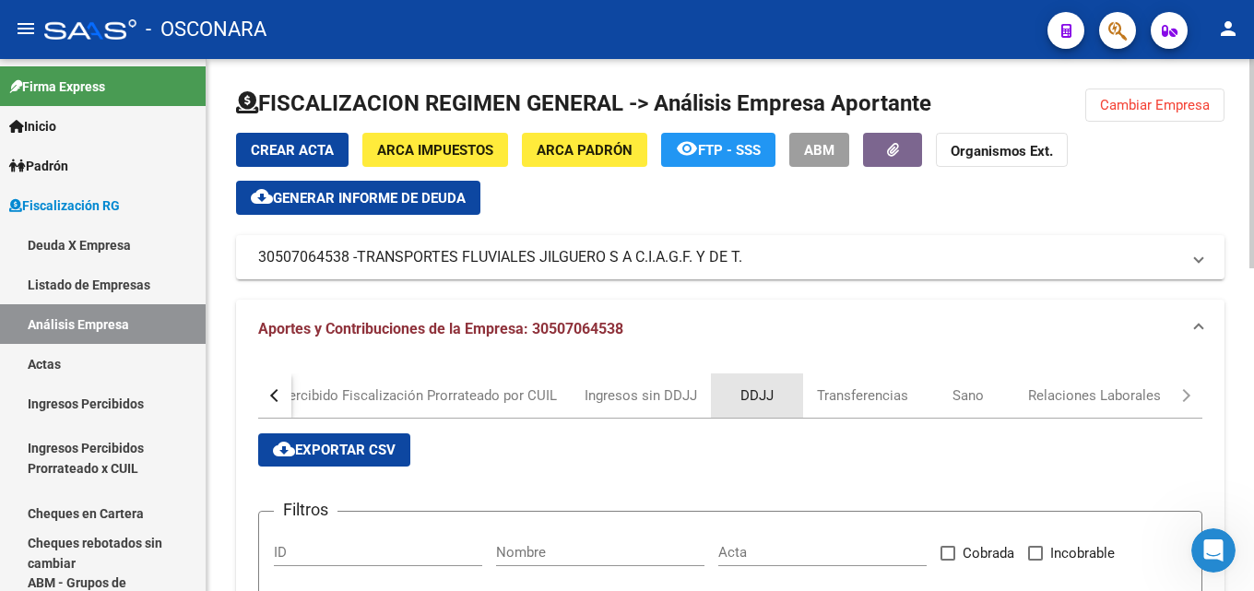
click at [747, 392] on div "DDJJ" at bounding box center [756, 395] width 33 height 20
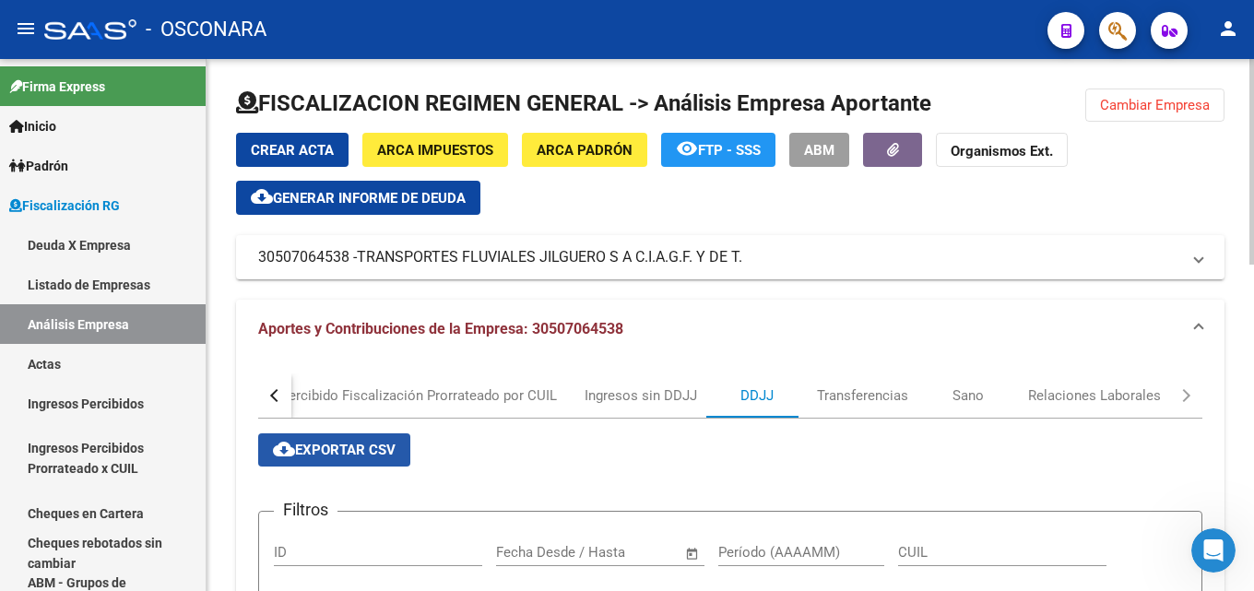
click at [334, 446] on span "cloud_download Exportar CSV" at bounding box center [334, 450] width 123 height 17
